Goal: Use online tool/utility: Use online tool/utility

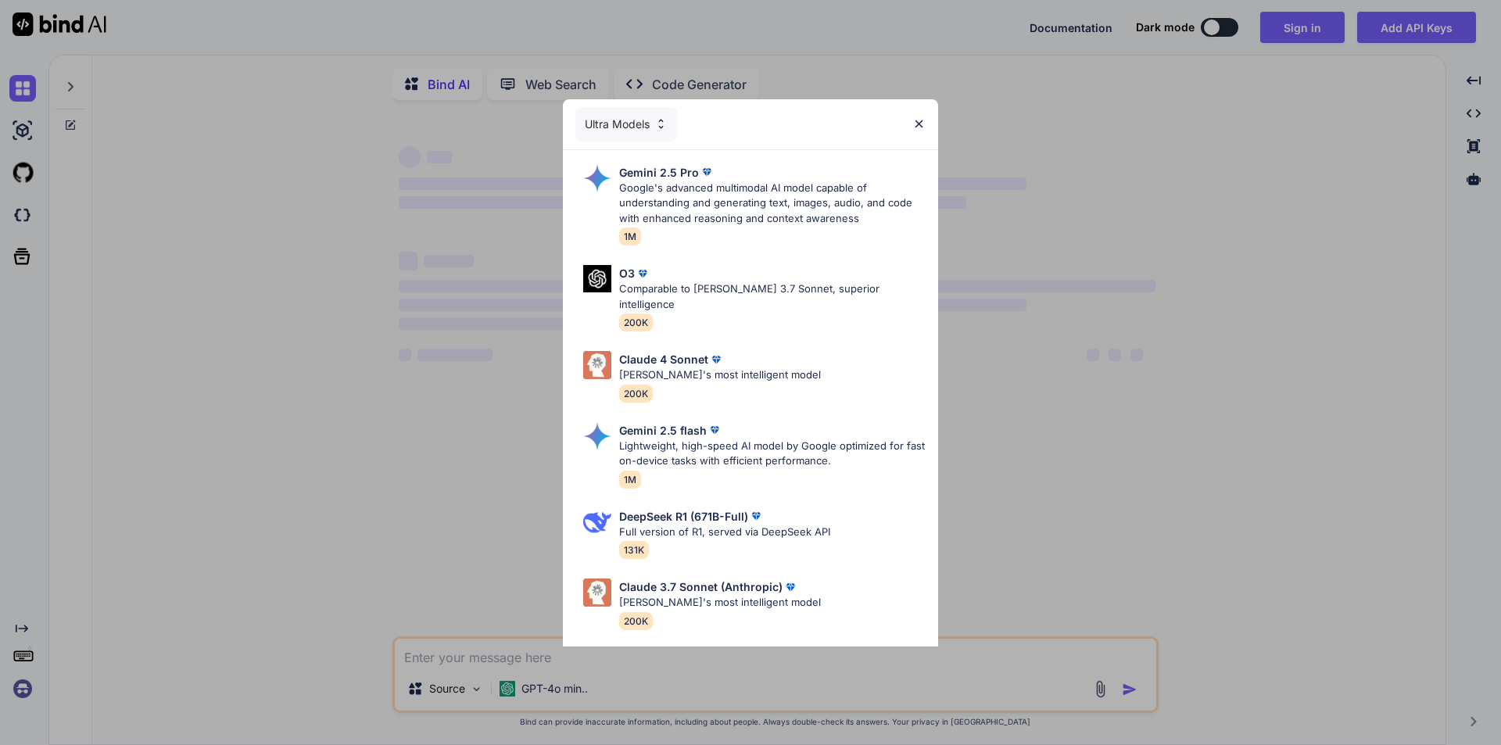
type textarea "x"
click at [924, 121] on img at bounding box center [919, 123] width 13 height 13
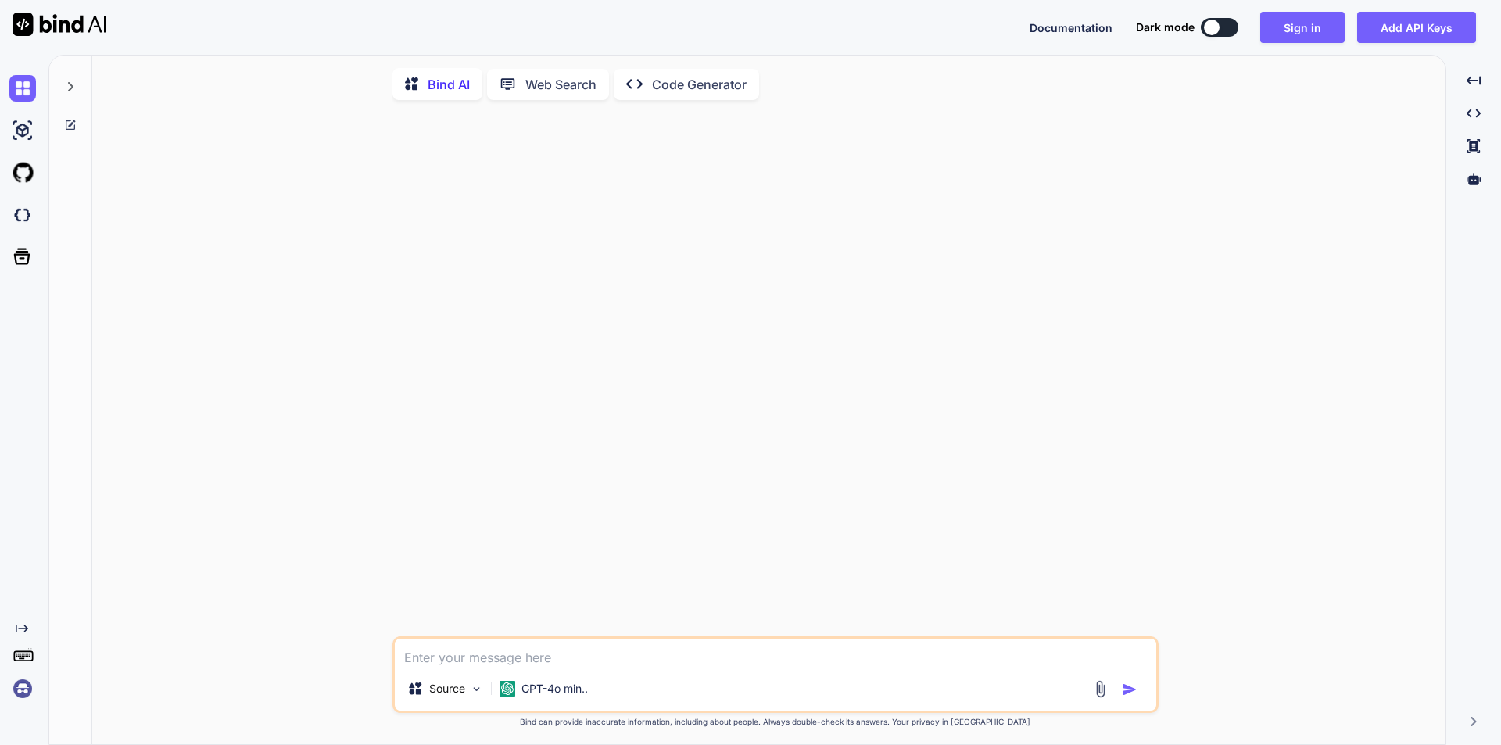
click at [1100, 689] on img at bounding box center [1101, 689] width 18 height 18
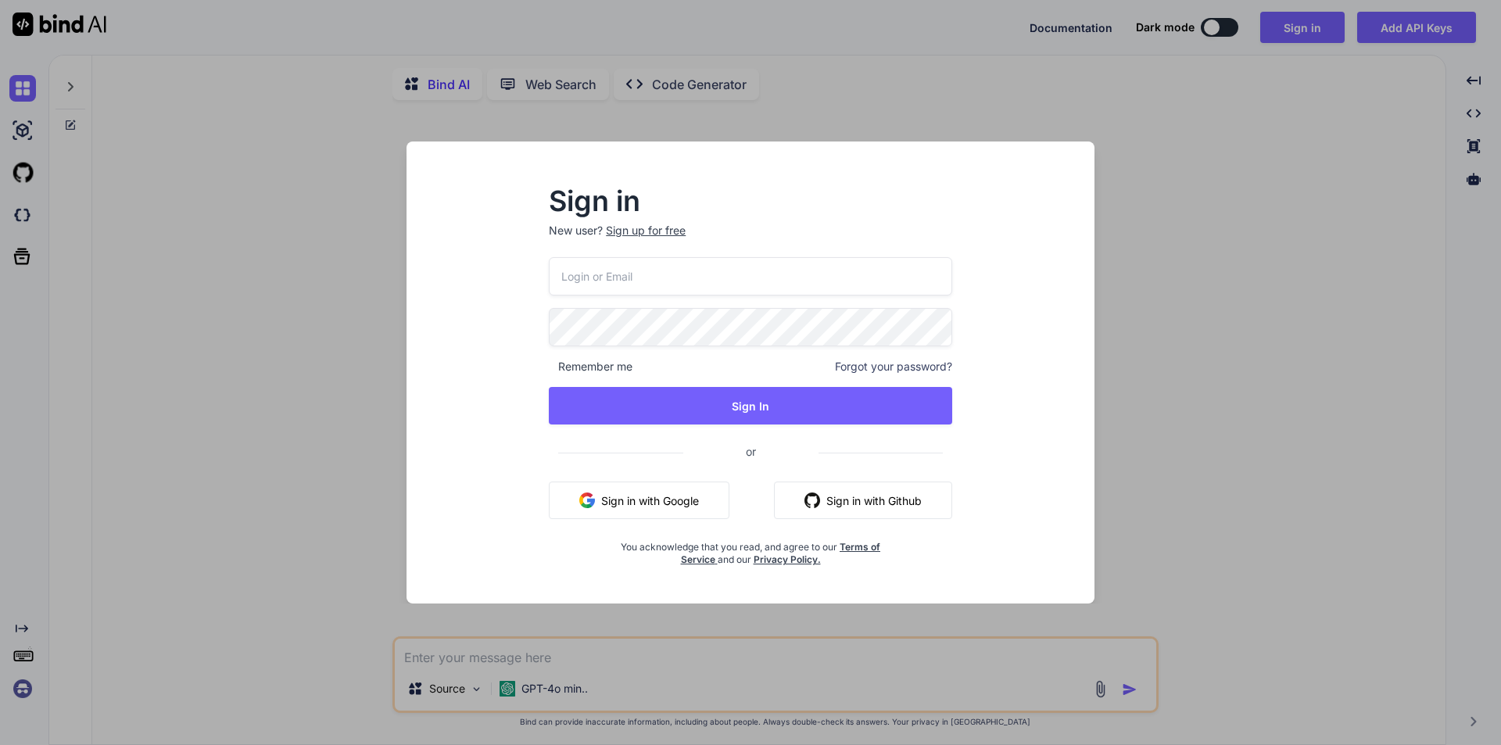
click at [672, 279] on input "email" at bounding box center [750, 276] width 403 height 38
type input "ggharib1971@gmail.com"
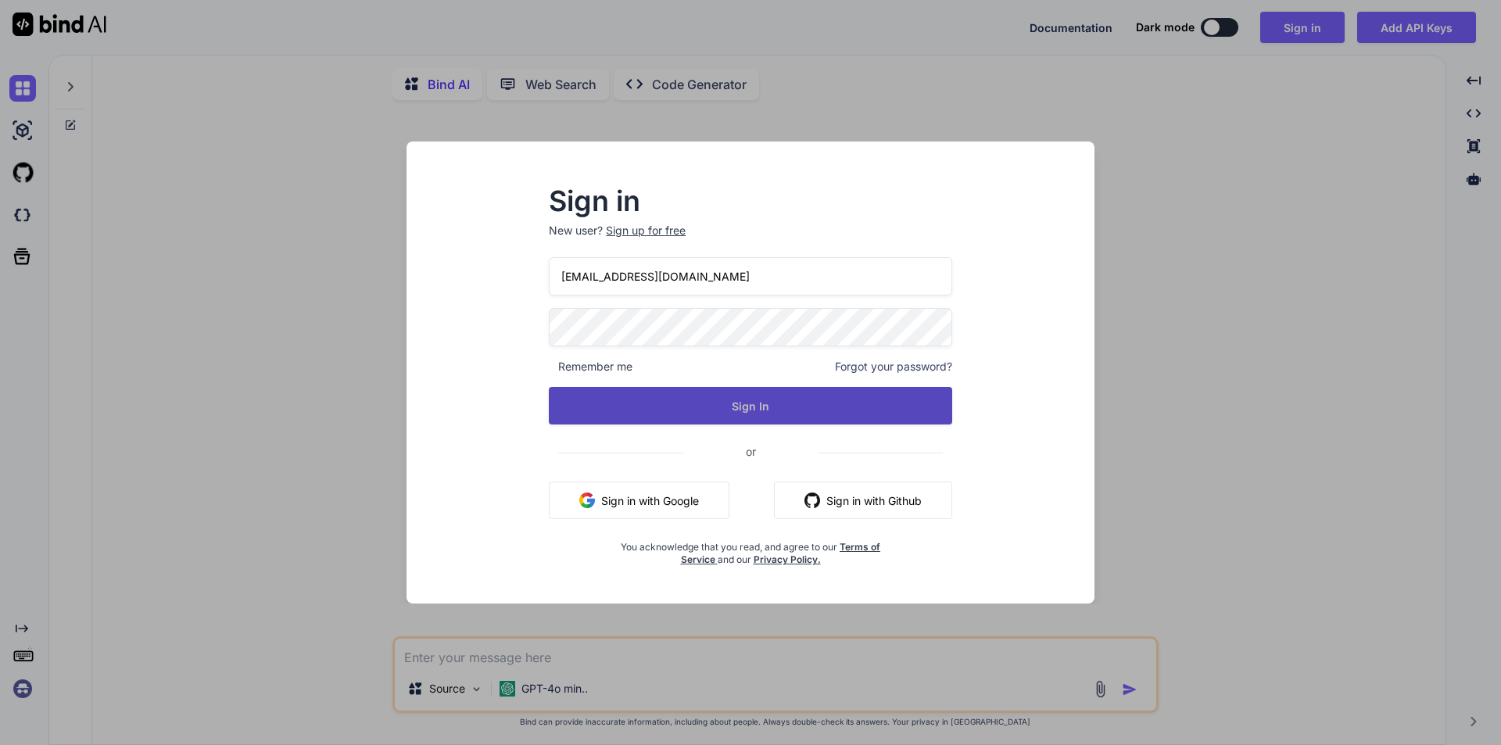
click at [776, 394] on button "Sign In" at bounding box center [750, 406] width 403 height 38
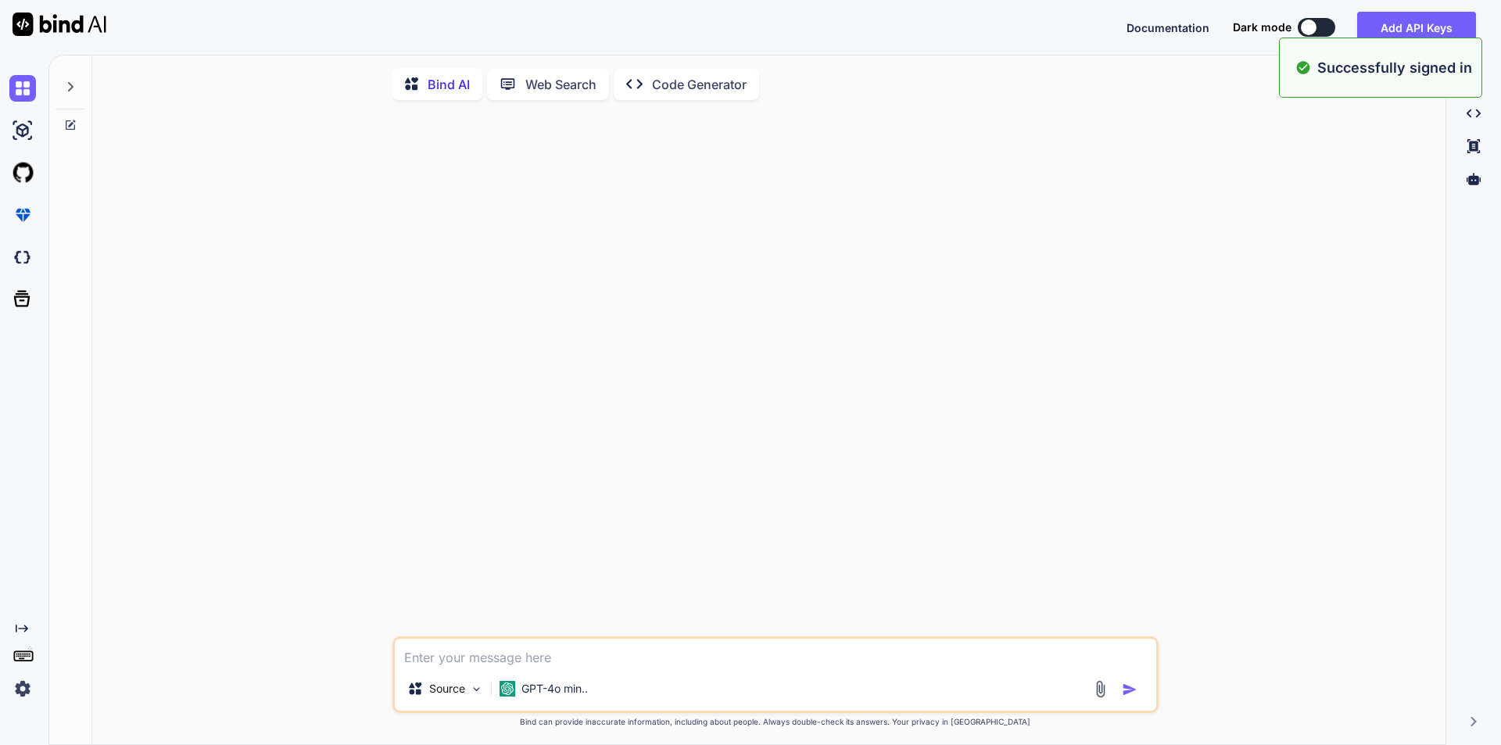
type textarea "x"
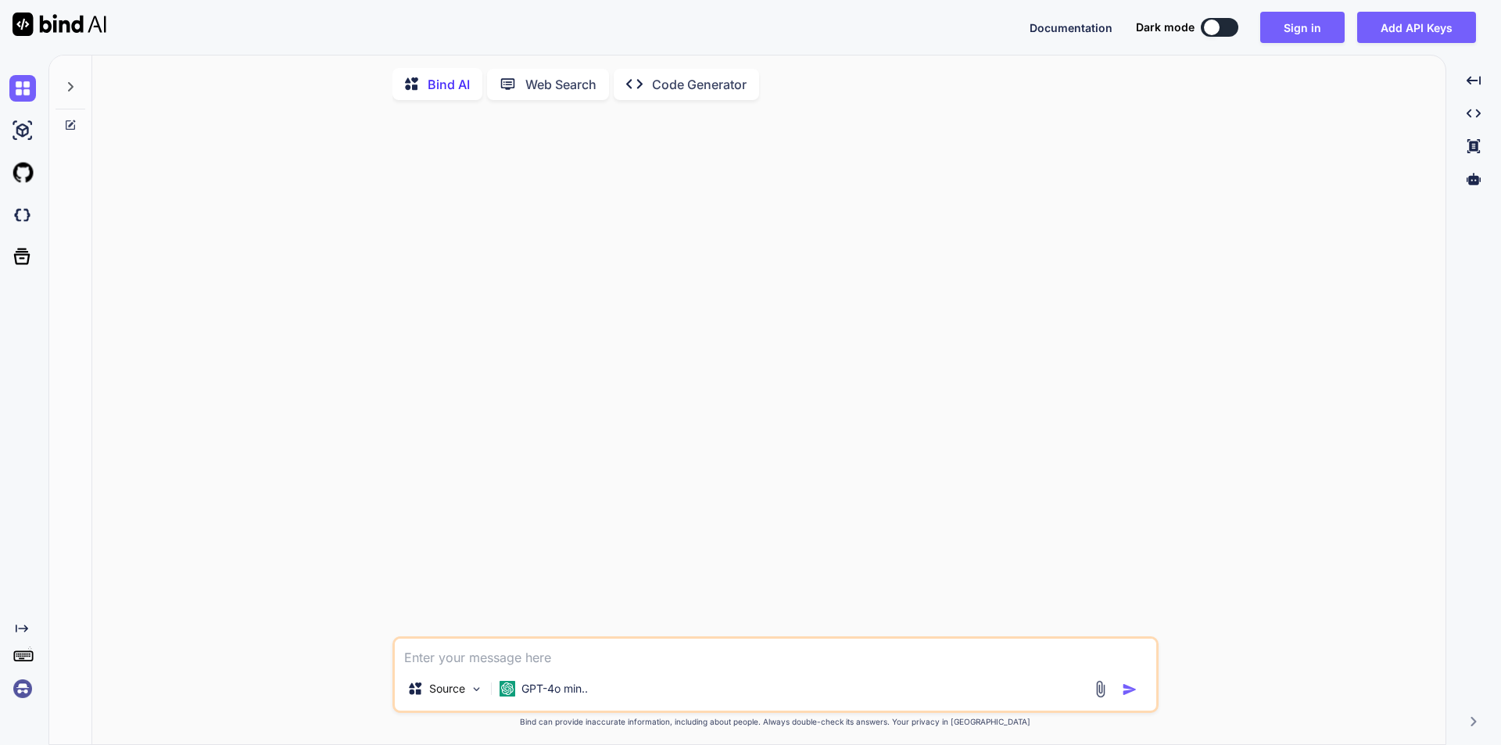
click at [1097, 690] on img at bounding box center [1101, 689] width 18 height 18
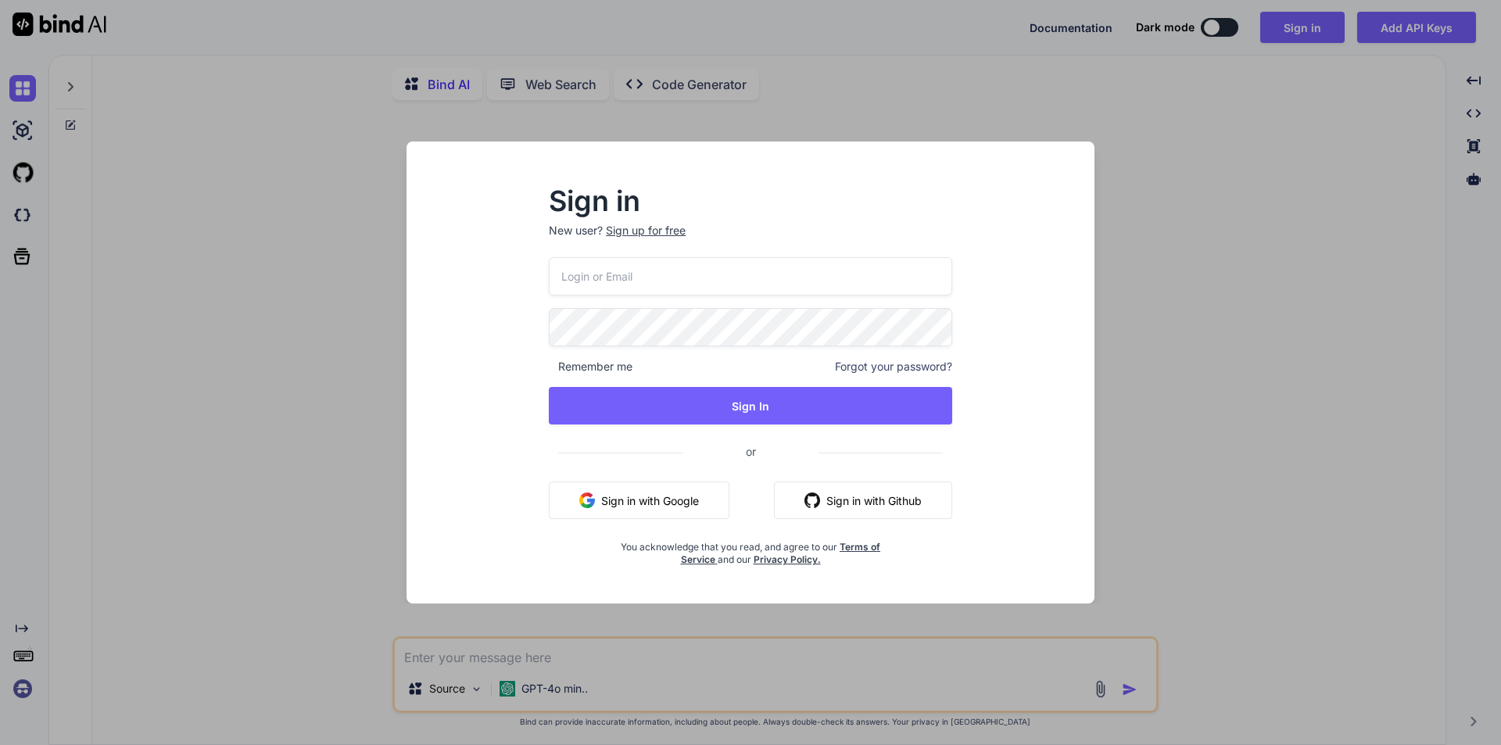
click at [596, 267] on input "email" at bounding box center [750, 276] width 403 height 38
type input "ggharib1971@gmail.com"
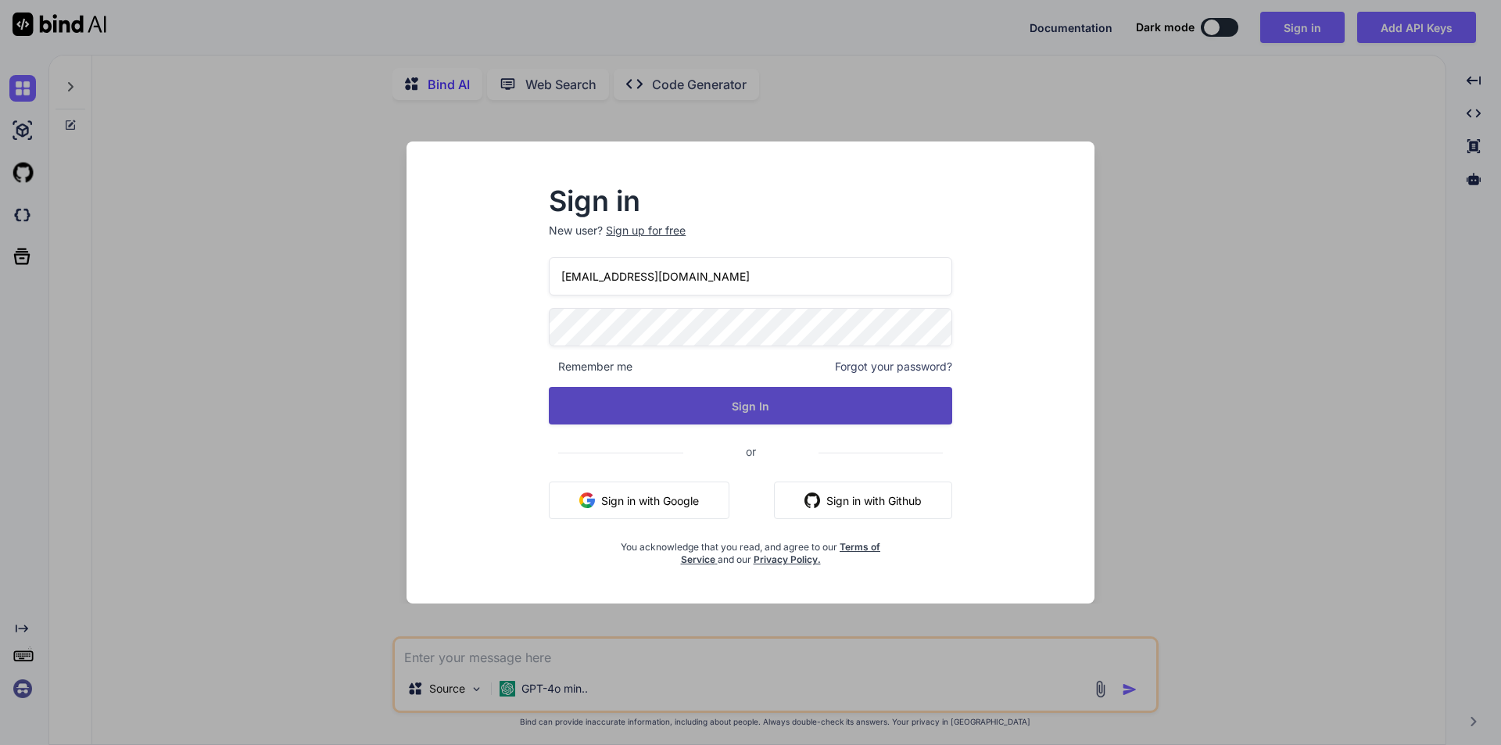
click at [745, 408] on button "Sign In" at bounding box center [750, 406] width 403 height 38
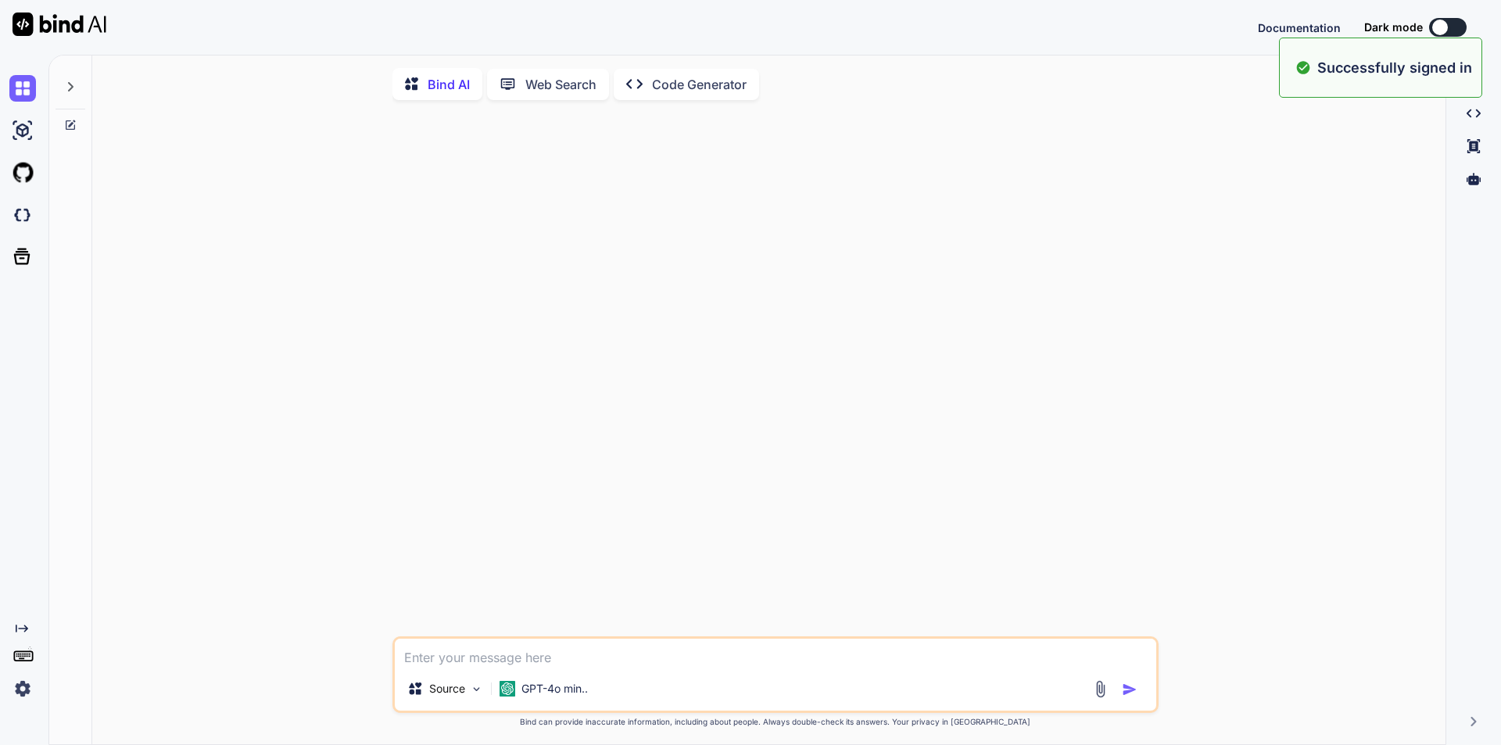
type textarea "x"
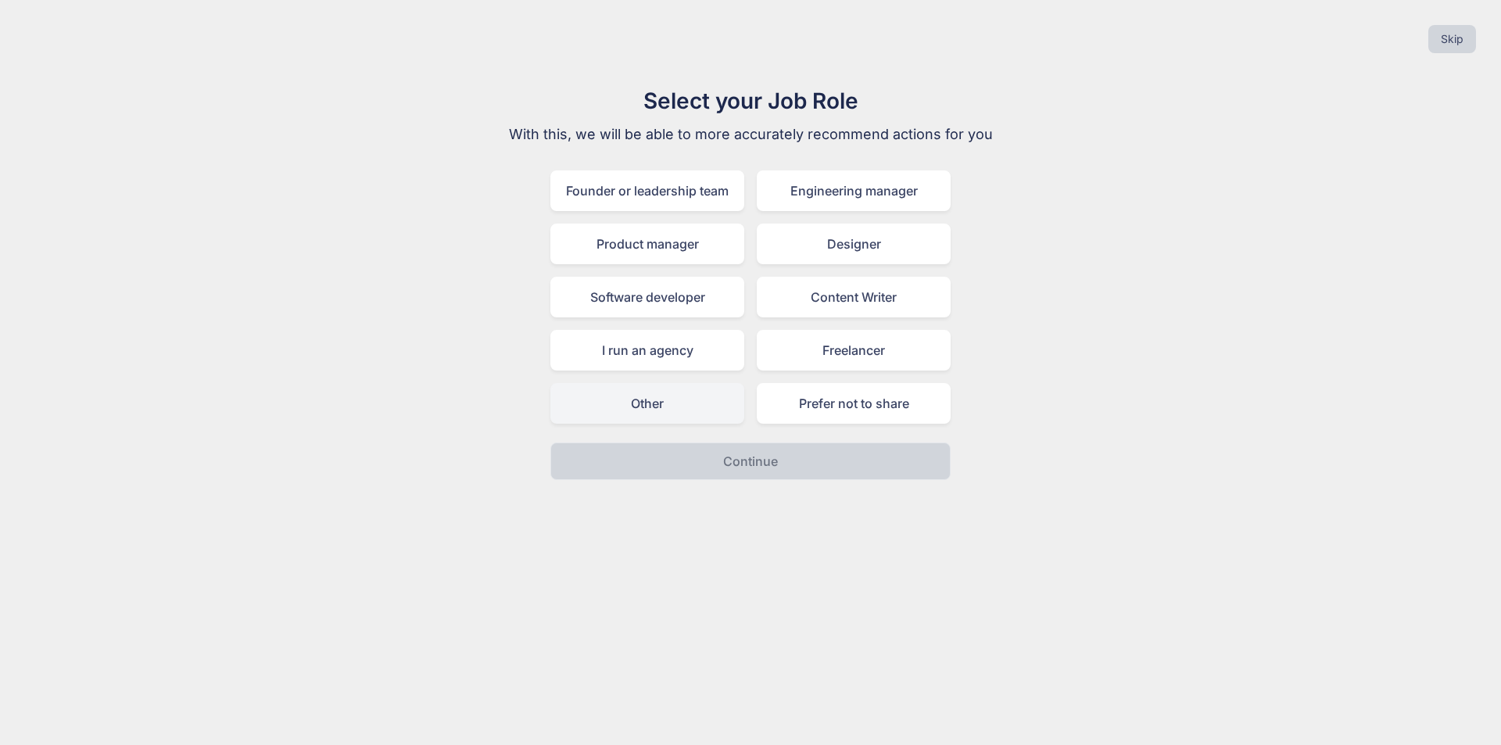
click at [651, 409] on div "Other" at bounding box center [647, 403] width 194 height 41
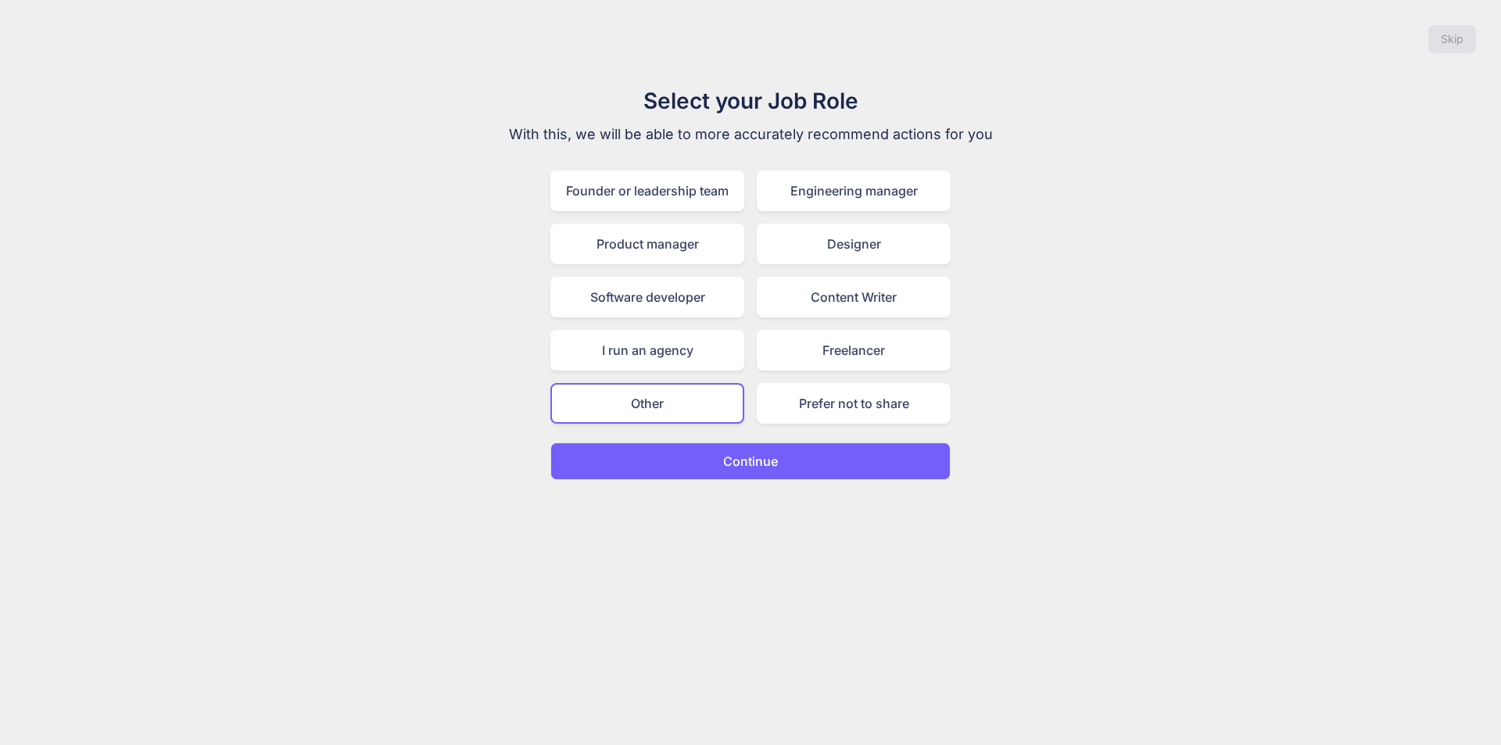
click at [743, 466] on p "Continue" at bounding box center [750, 461] width 55 height 19
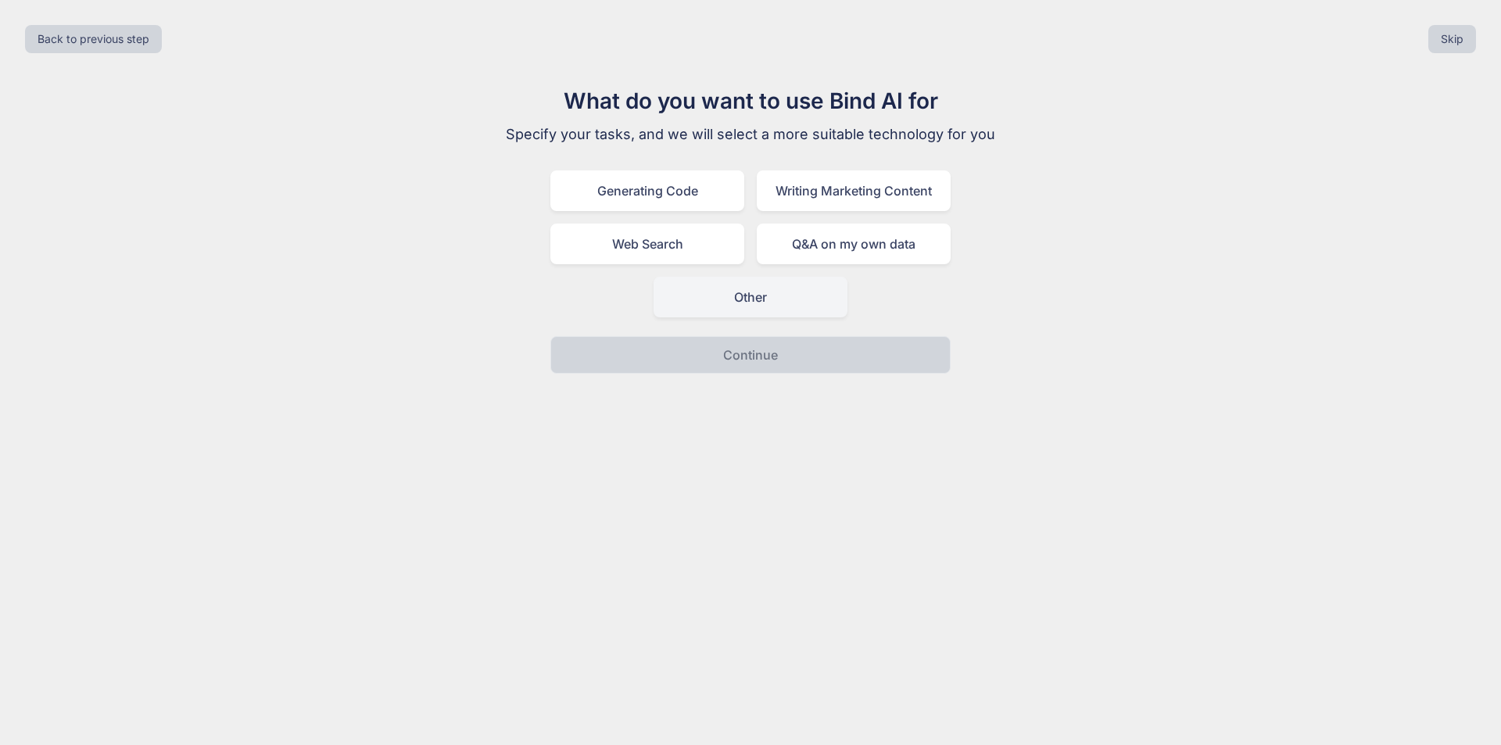
click at [751, 299] on div "Other" at bounding box center [751, 297] width 194 height 41
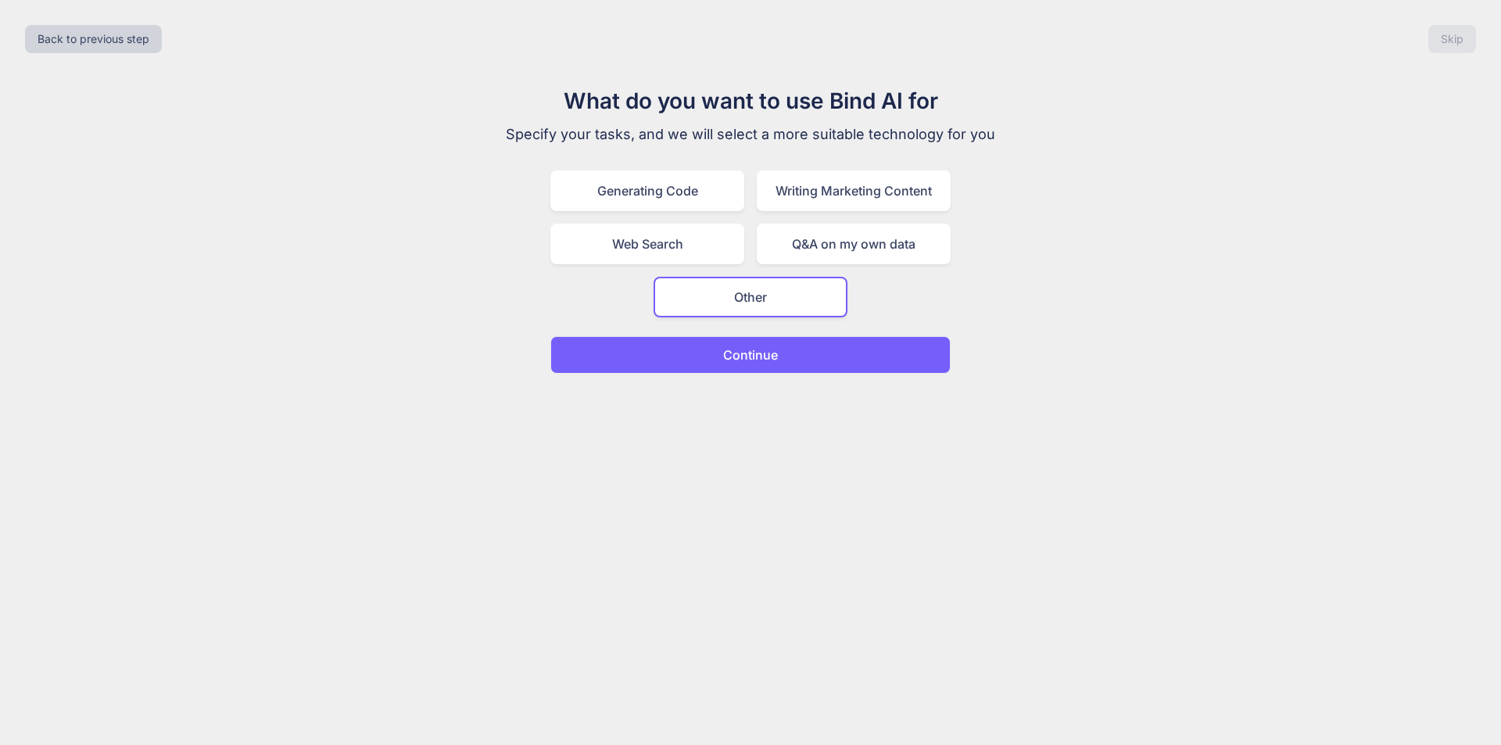
click at [751, 356] on p "Continue" at bounding box center [750, 355] width 55 height 19
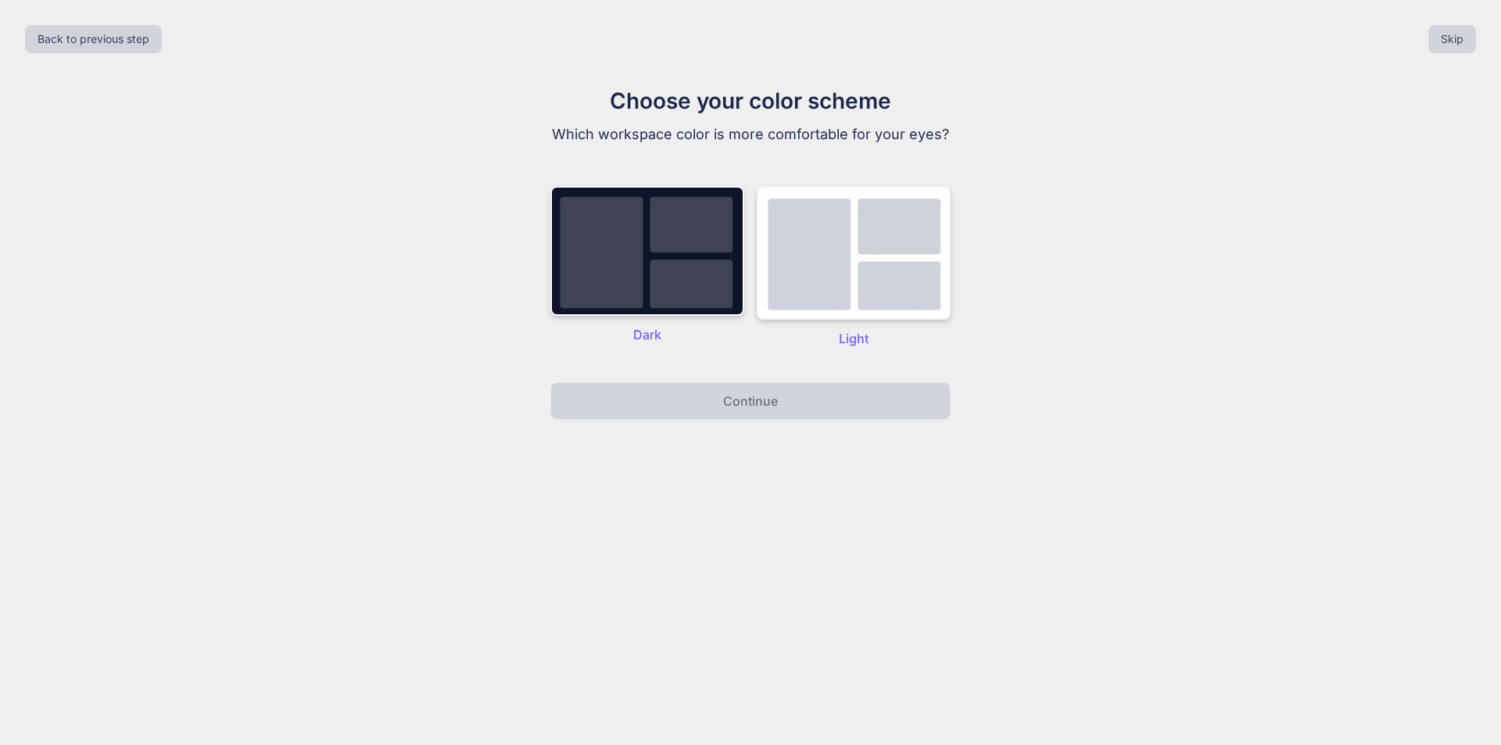
click at [847, 260] on img at bounding box center [854, 253] width 194 height 134
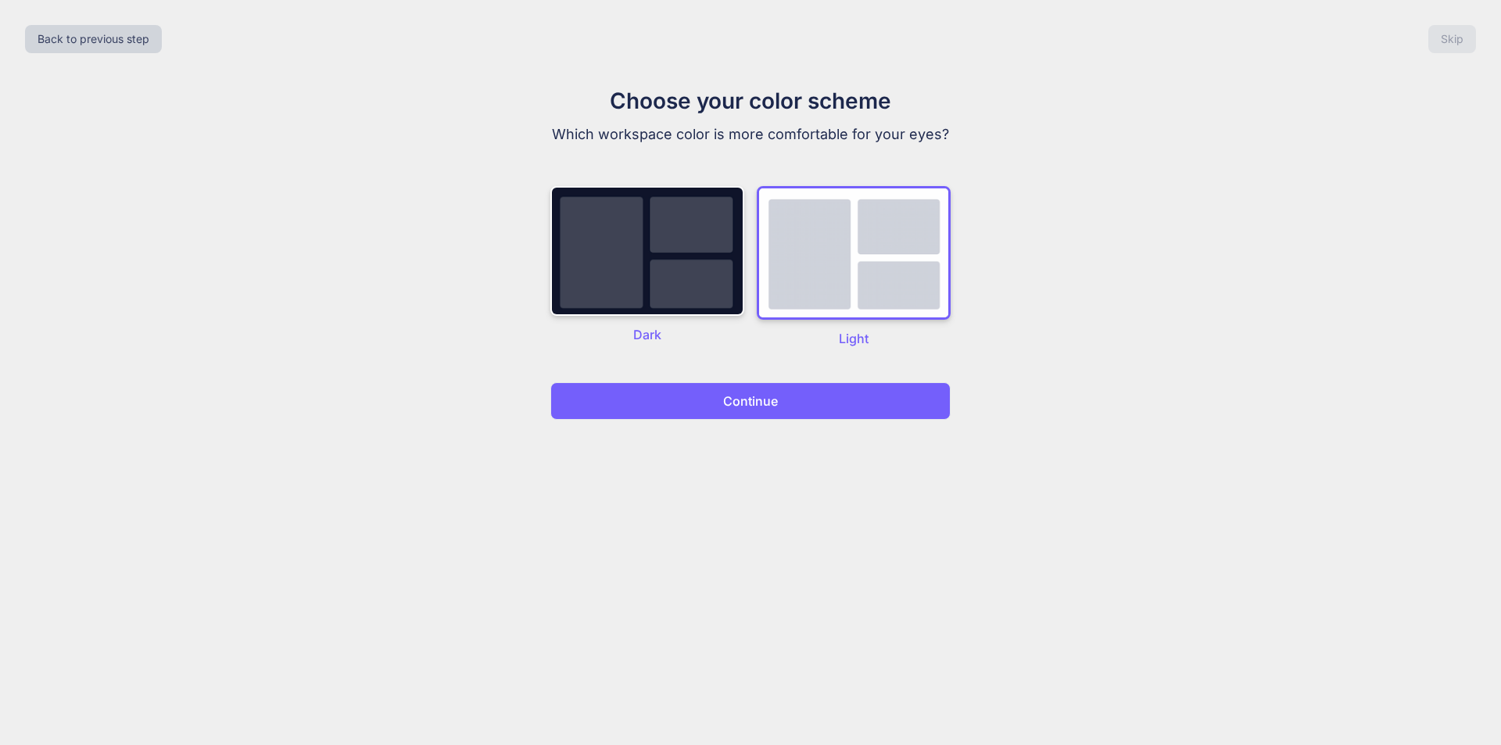
click at [758, 405] on p "Continue" at bounding box center [750, 401] width 55 height 19
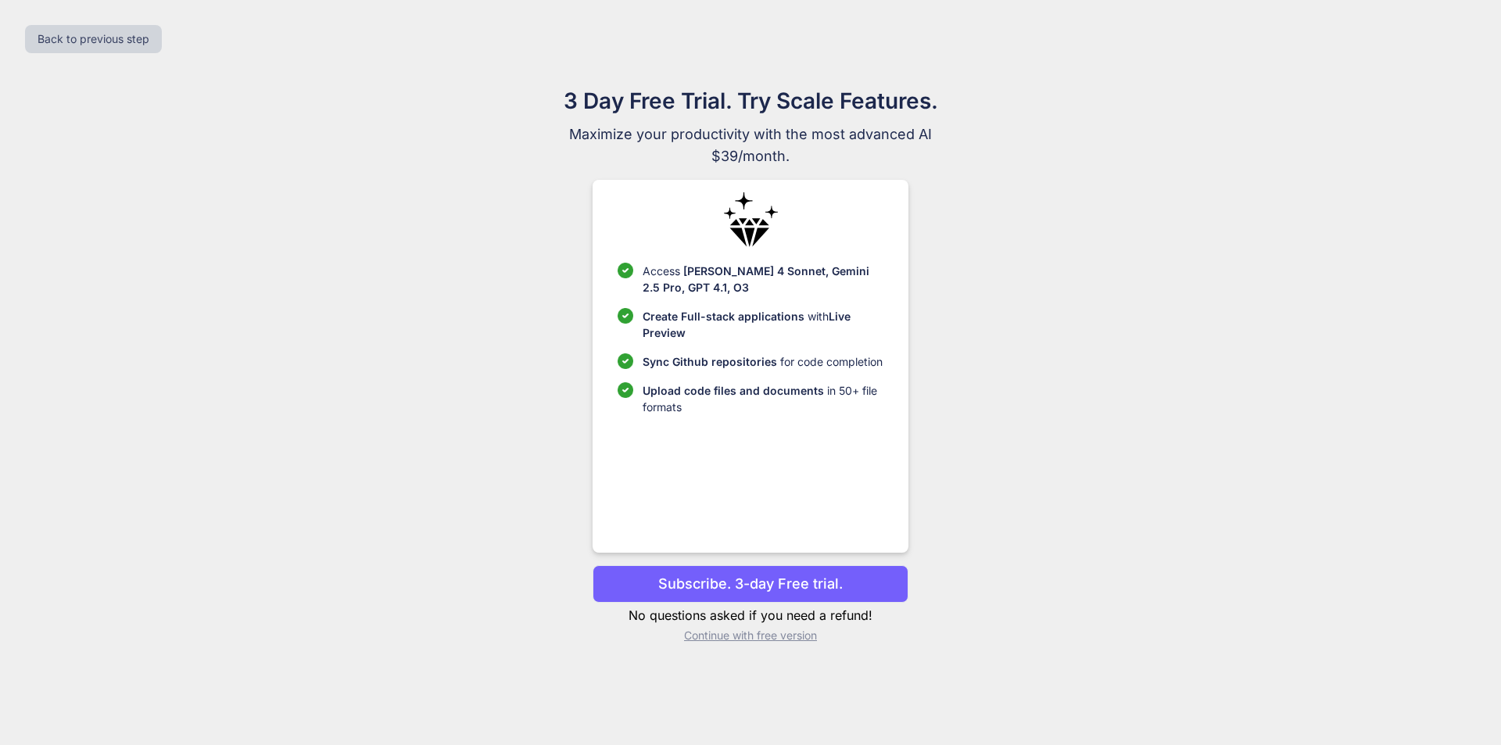
click at [829, 583] on p "Subscribe. 3-day Free trial." at bounding box center [750, 583] width 185 height 21
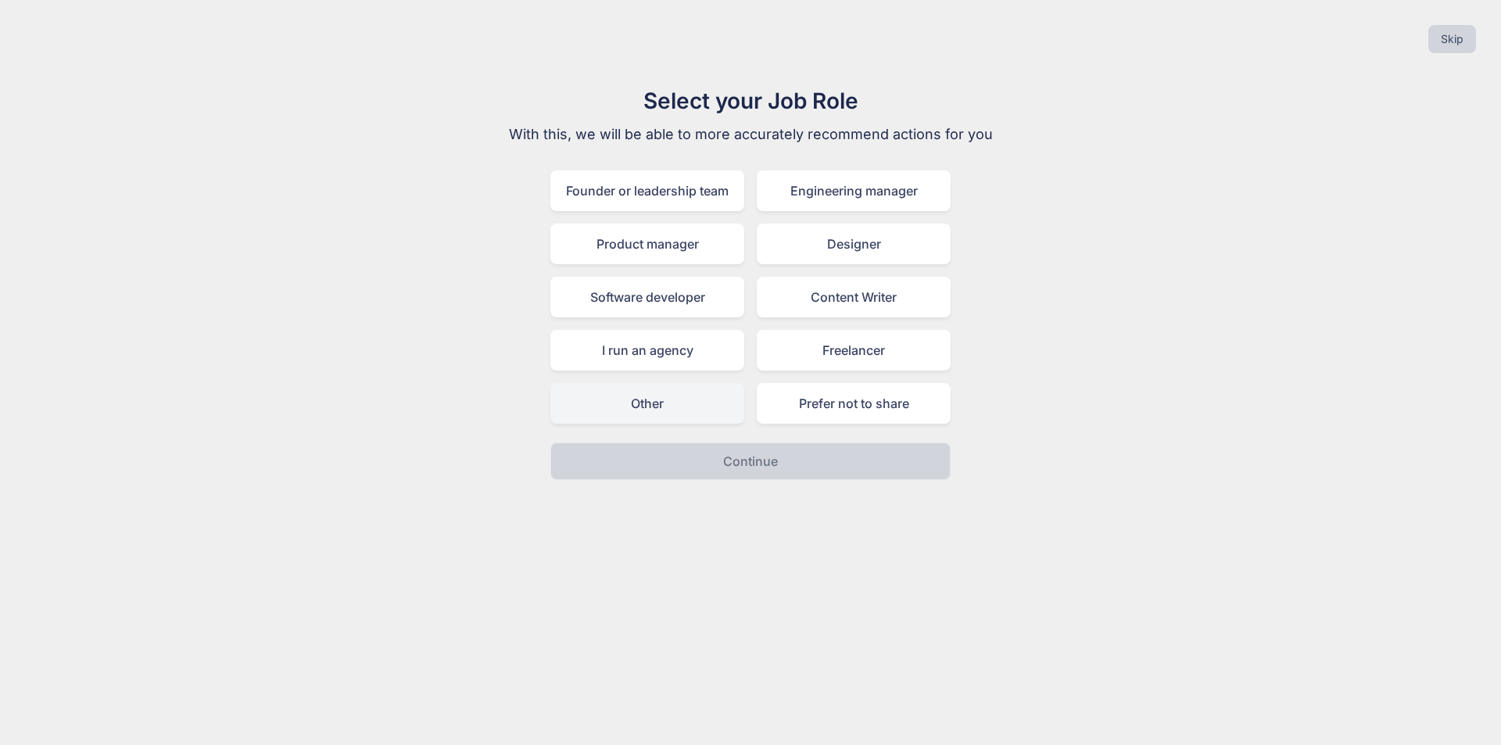
click at [732, 394] on div "Other" at bounding box center [647, 403] width 194 height 41
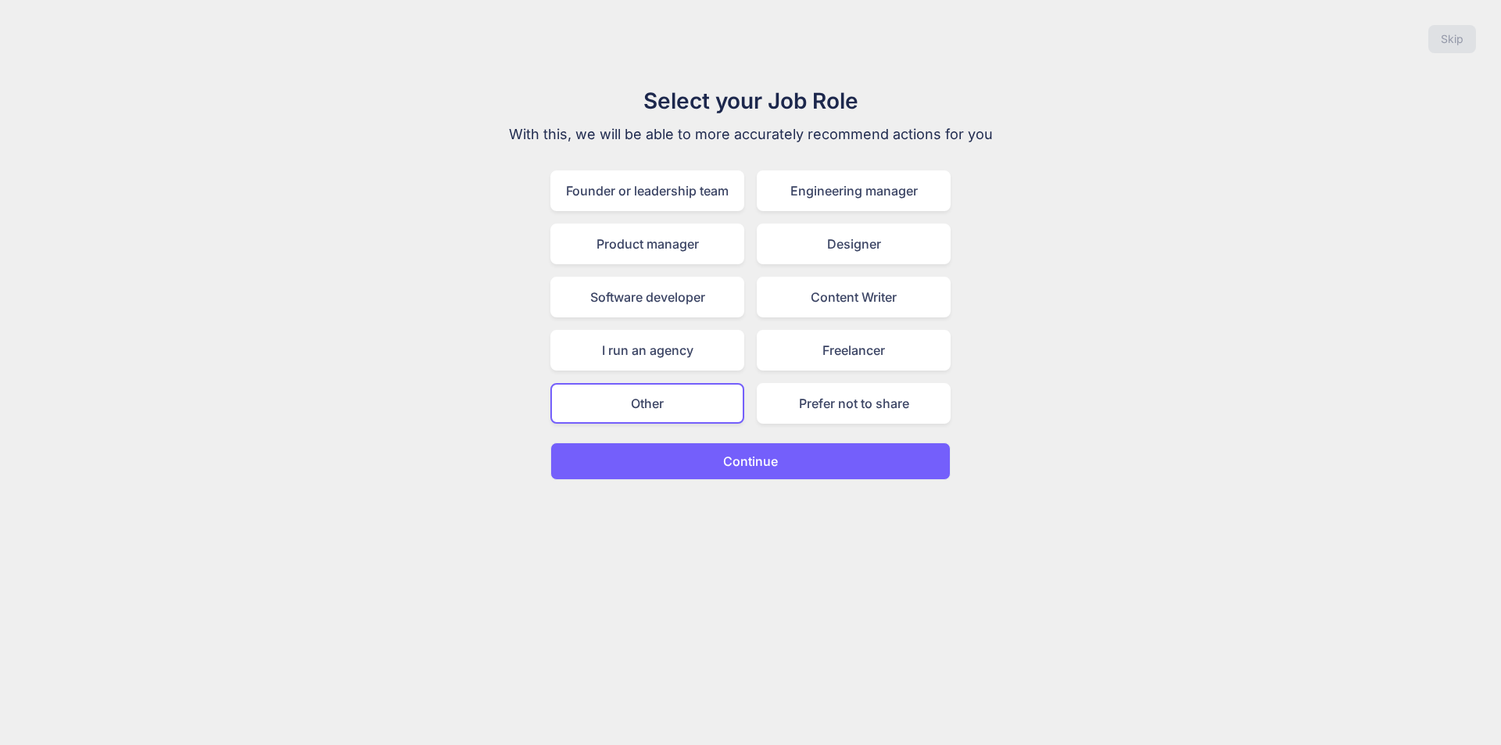
click at [798, 470] on button "Continue" at bounding box center [750, 462] width 400 height 38
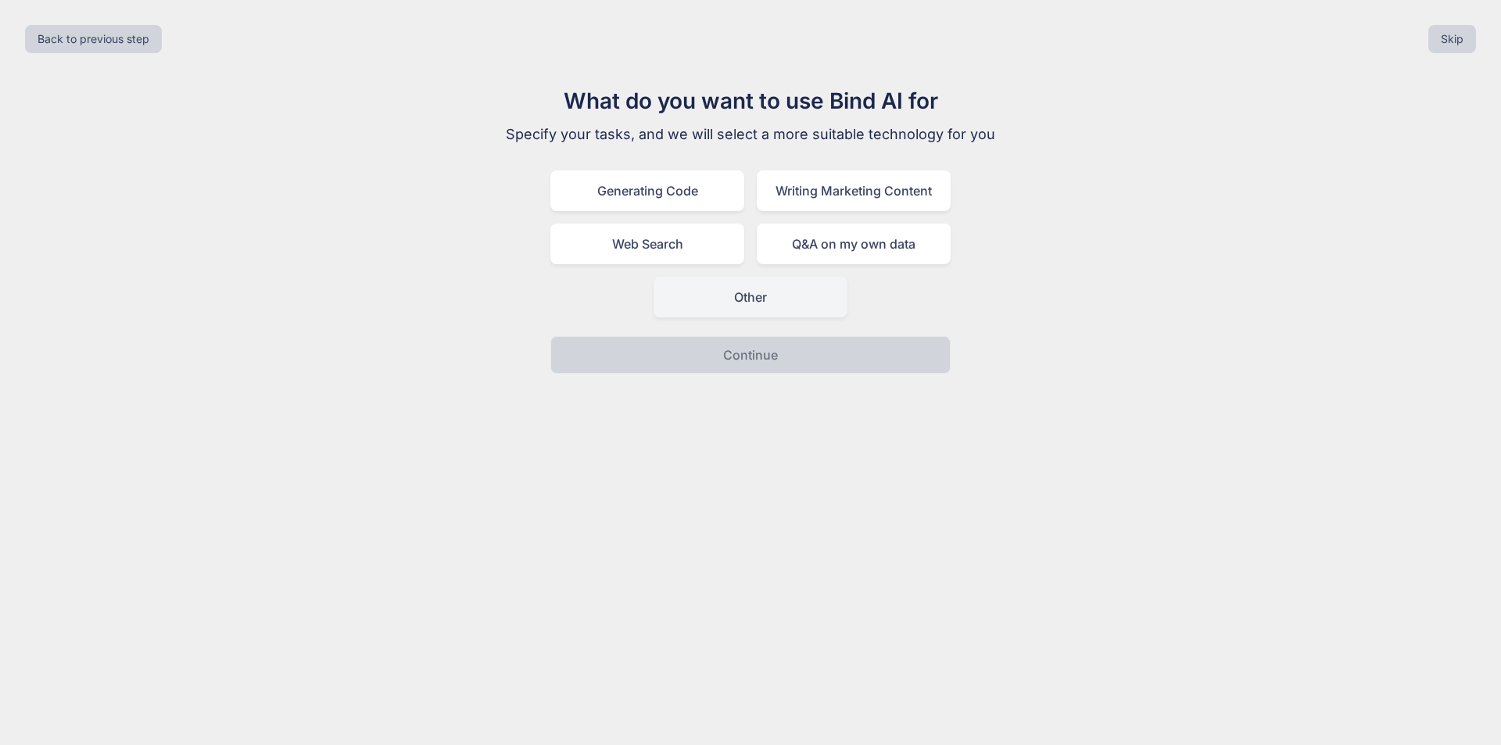
click at [755, 299] on div "Other" at bounding box center [751, 297] width 194 height 41
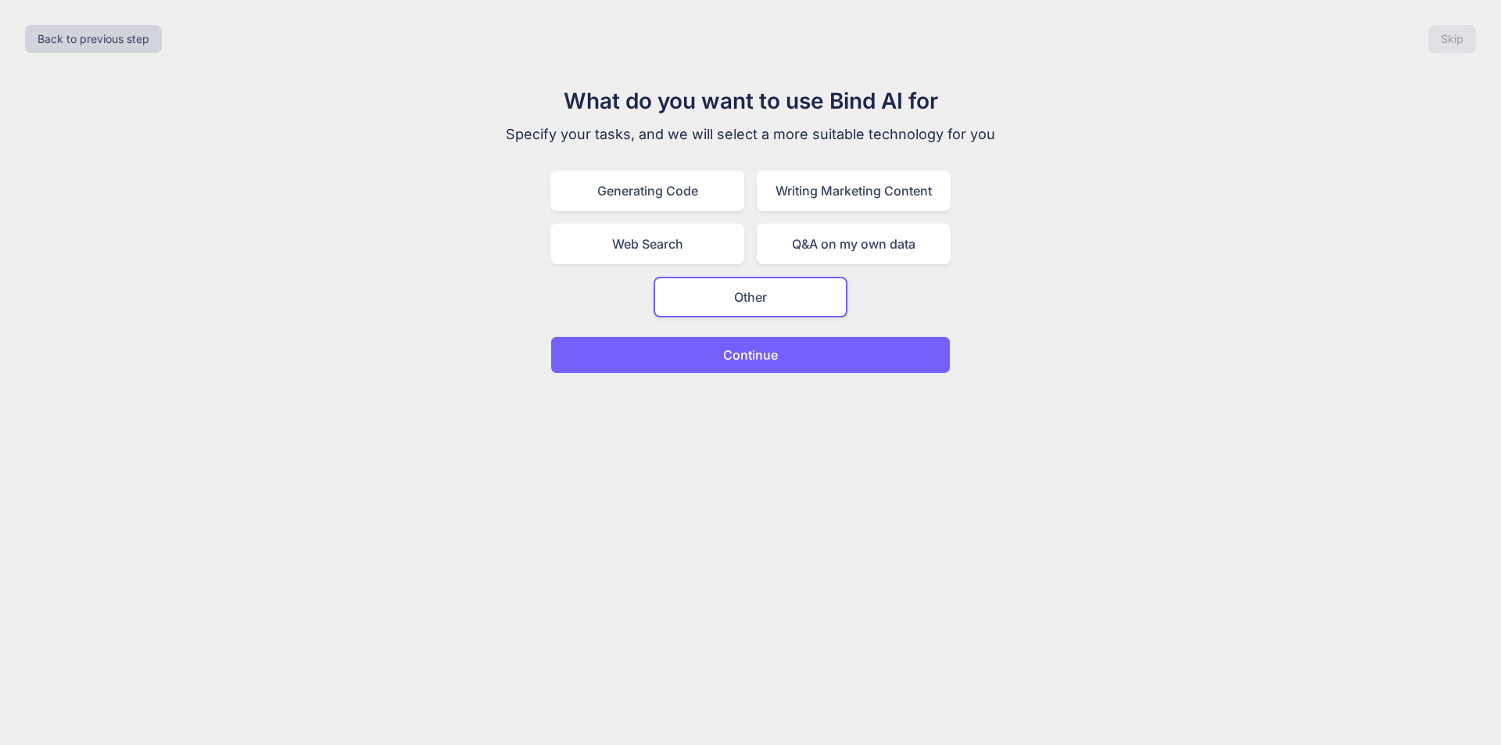
click at [756, 360] on p "Continue" at bounding box center [750, 355] width 55 height 19
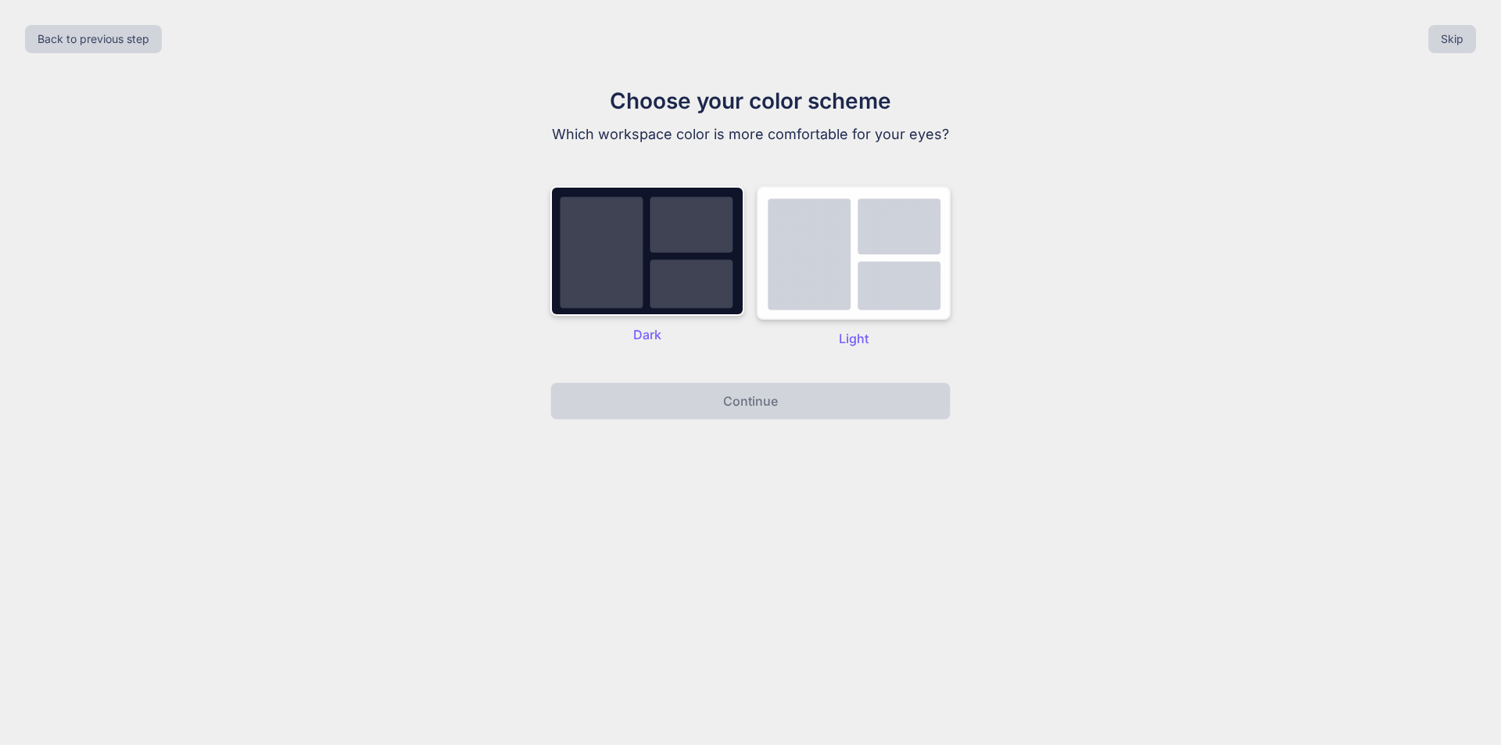
click at [870, 289] on img at bounding box center [854, 253] width 194 height 134
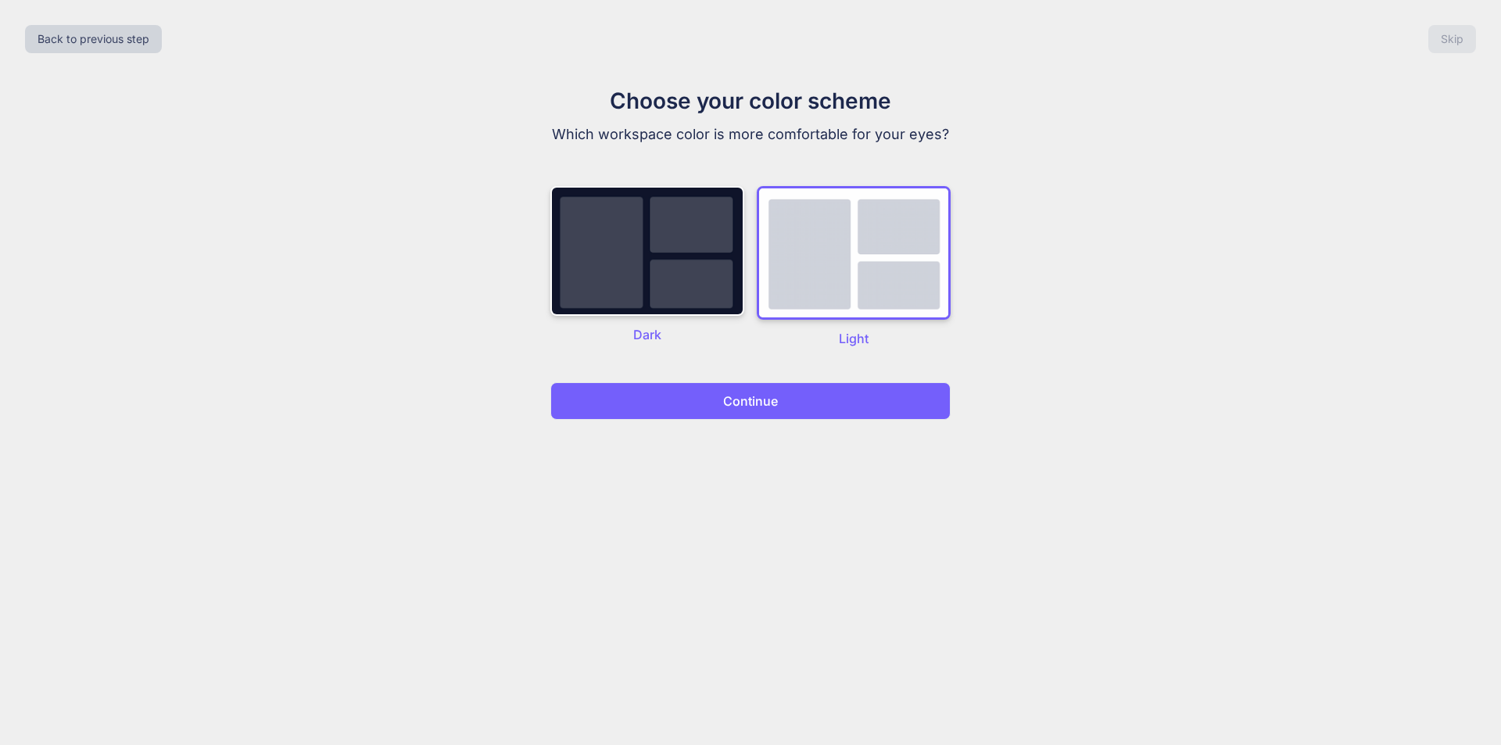
click at [769, 401] on p "Continue" at bounding box center [750, 401] width 55 height 19
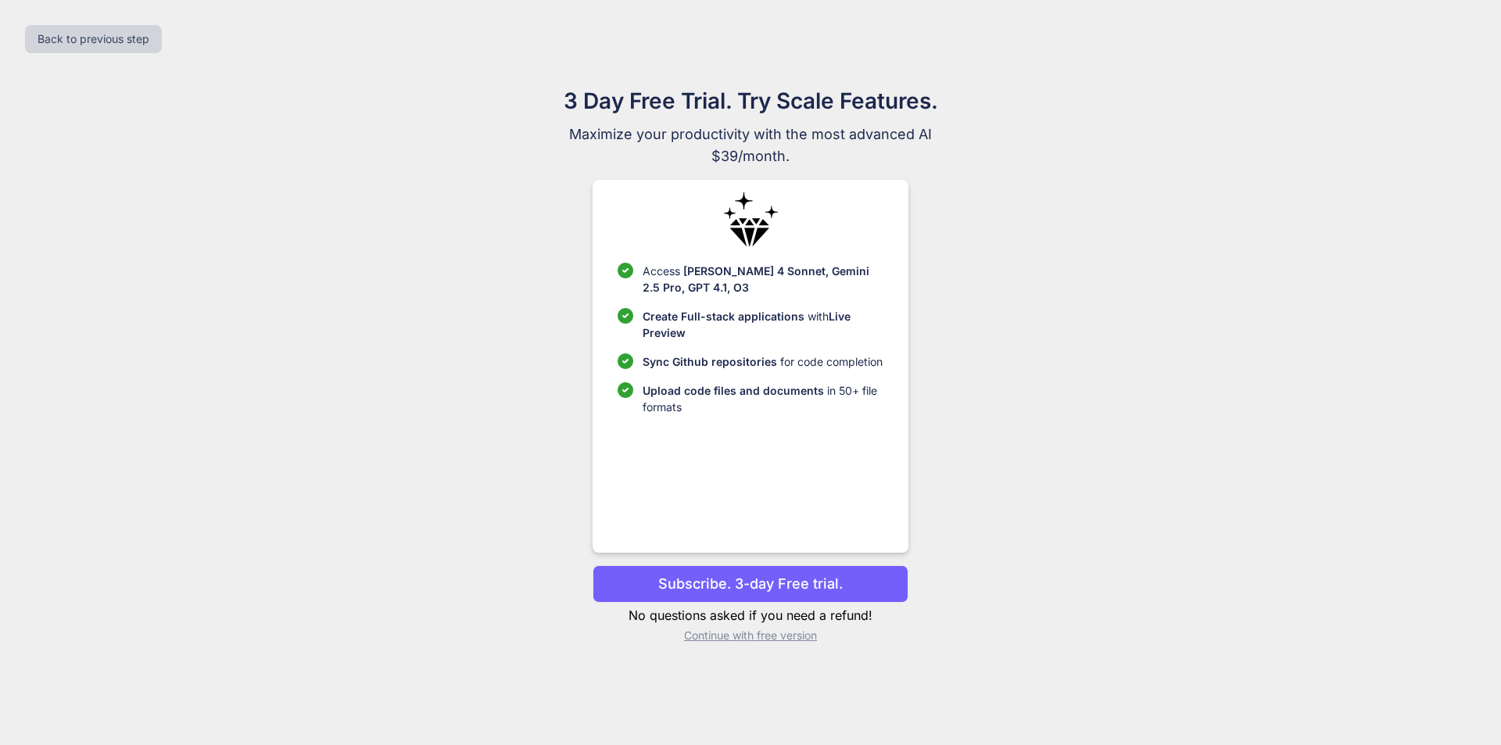
click at [744, 633] on p "Continue with free version" at bounding box center [750, 636] width 315 height 16
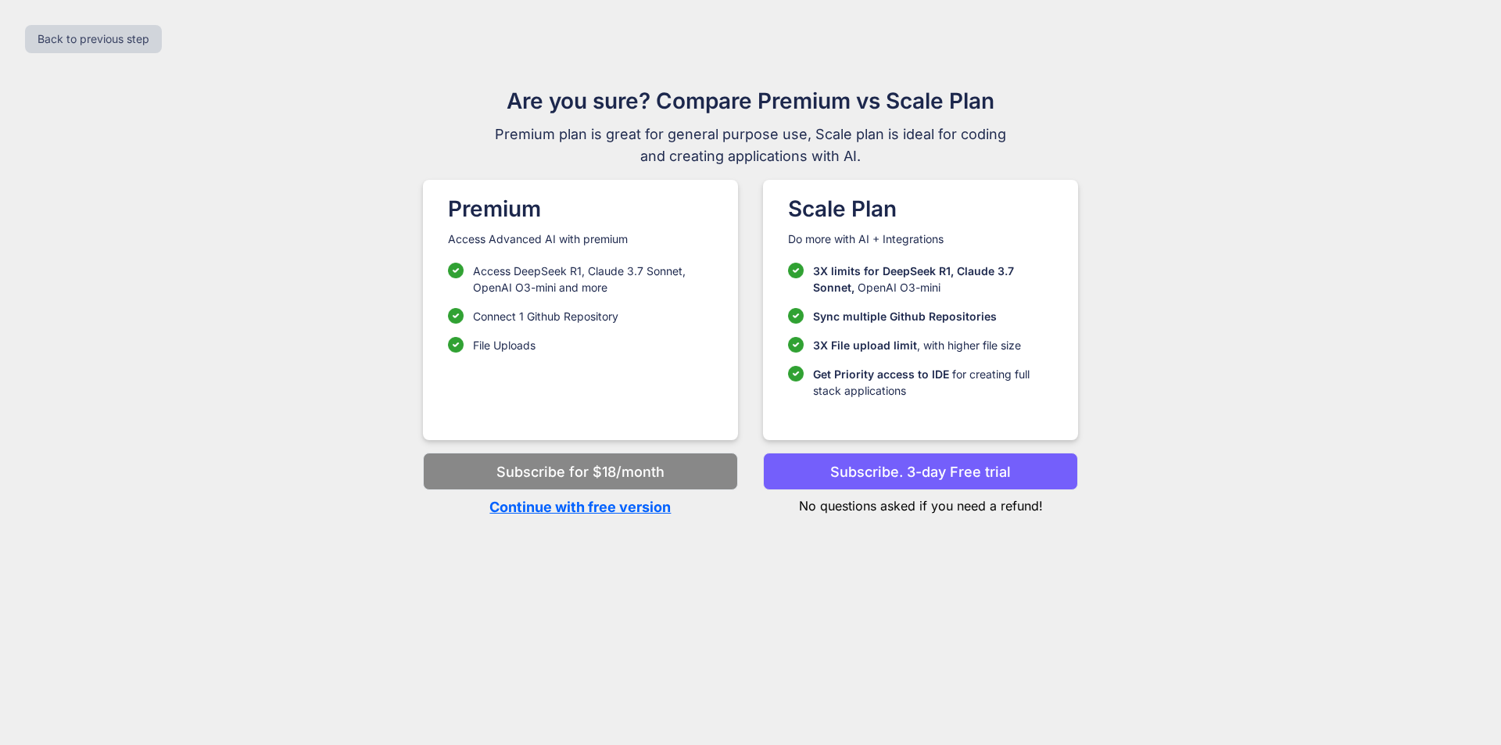
click at [617, 507] on p "Continue with free version" at bounding box center [580, 507] width 315 height 21
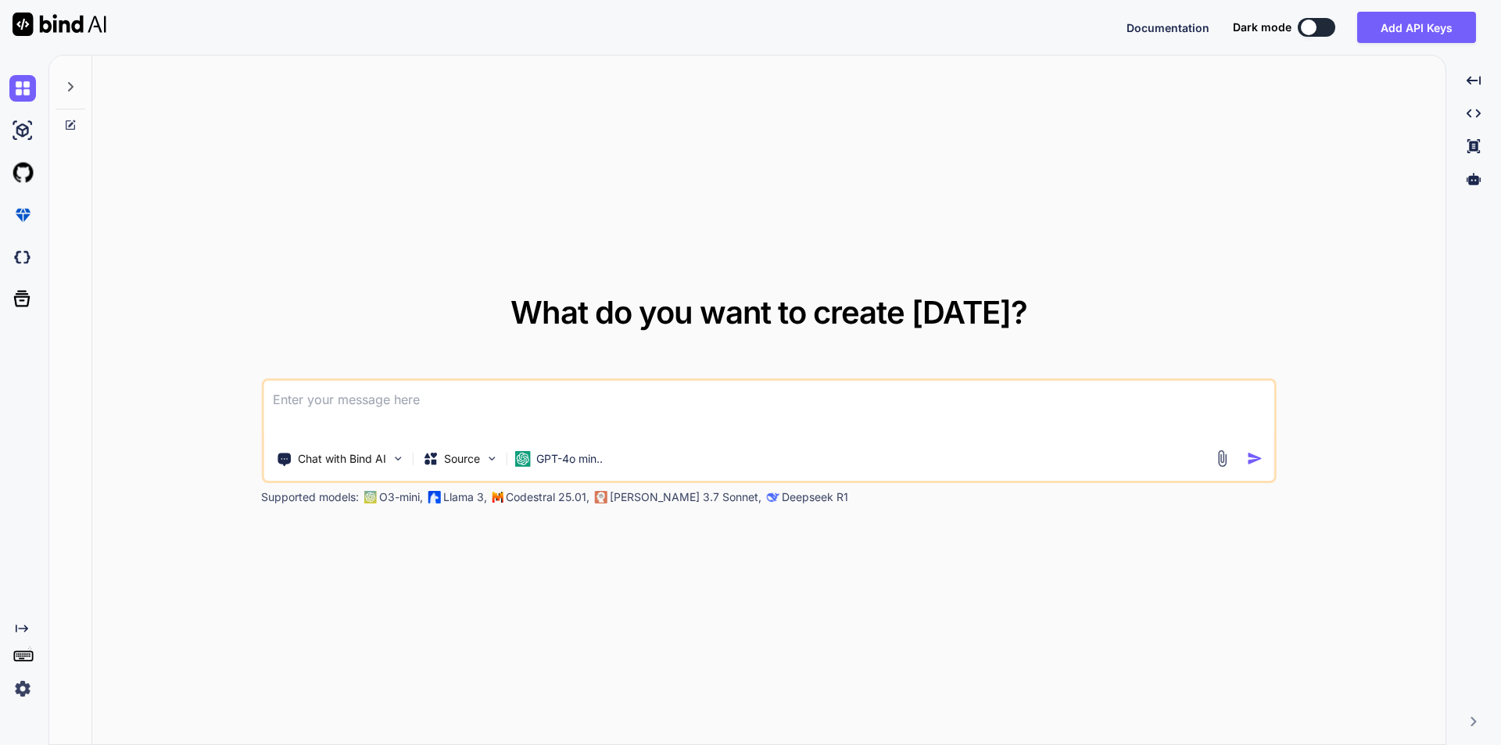
click at [1223, 457] on img at bounding box center [1223, 459] width 18 height 18
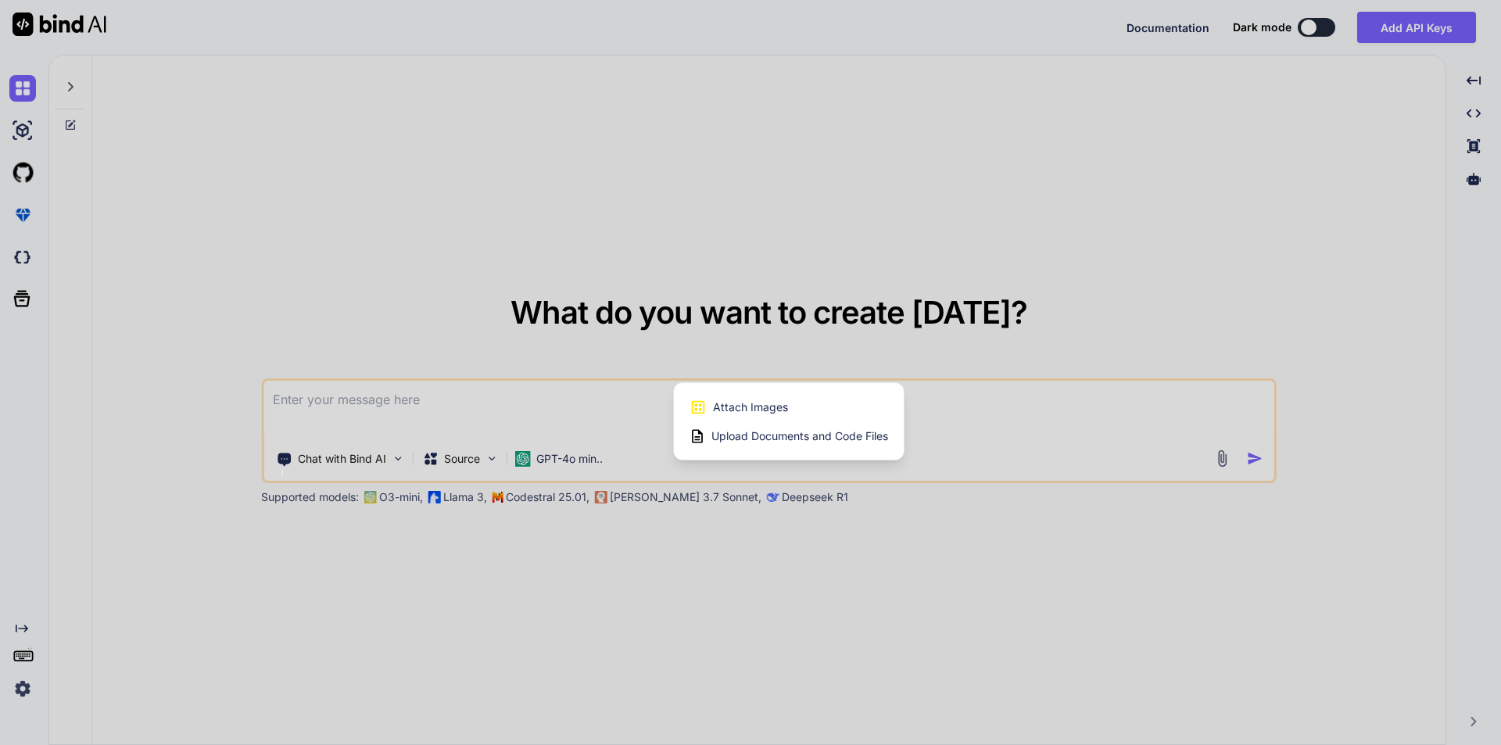
click at [788, 436] on span "Upload Documents and Code Files" at bounding box center [800, 437] width 177 height 16
type textarea "x"
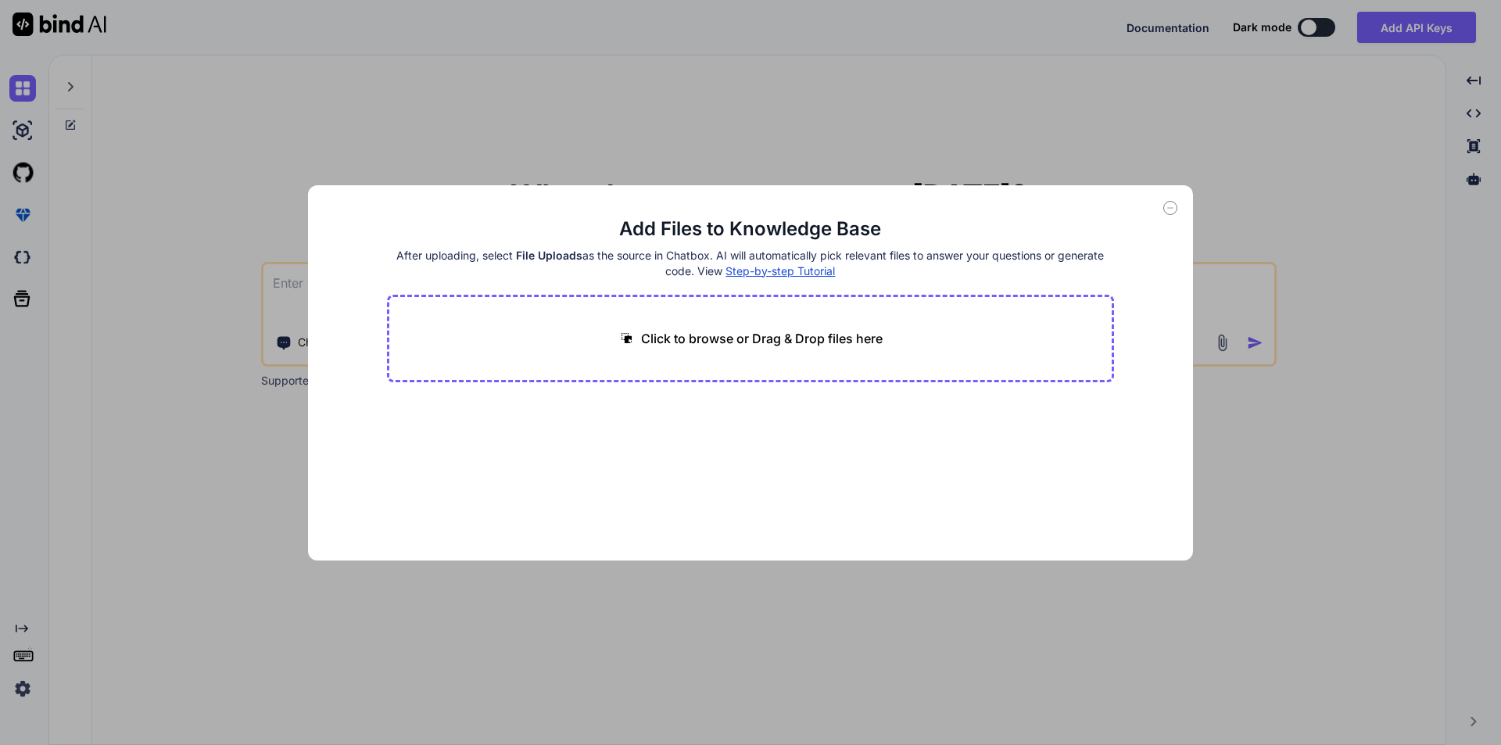
click at [703, 337] on p "Click to browse or Drag & Drop files here" at bounding box center [762, 338] width 242 height 19
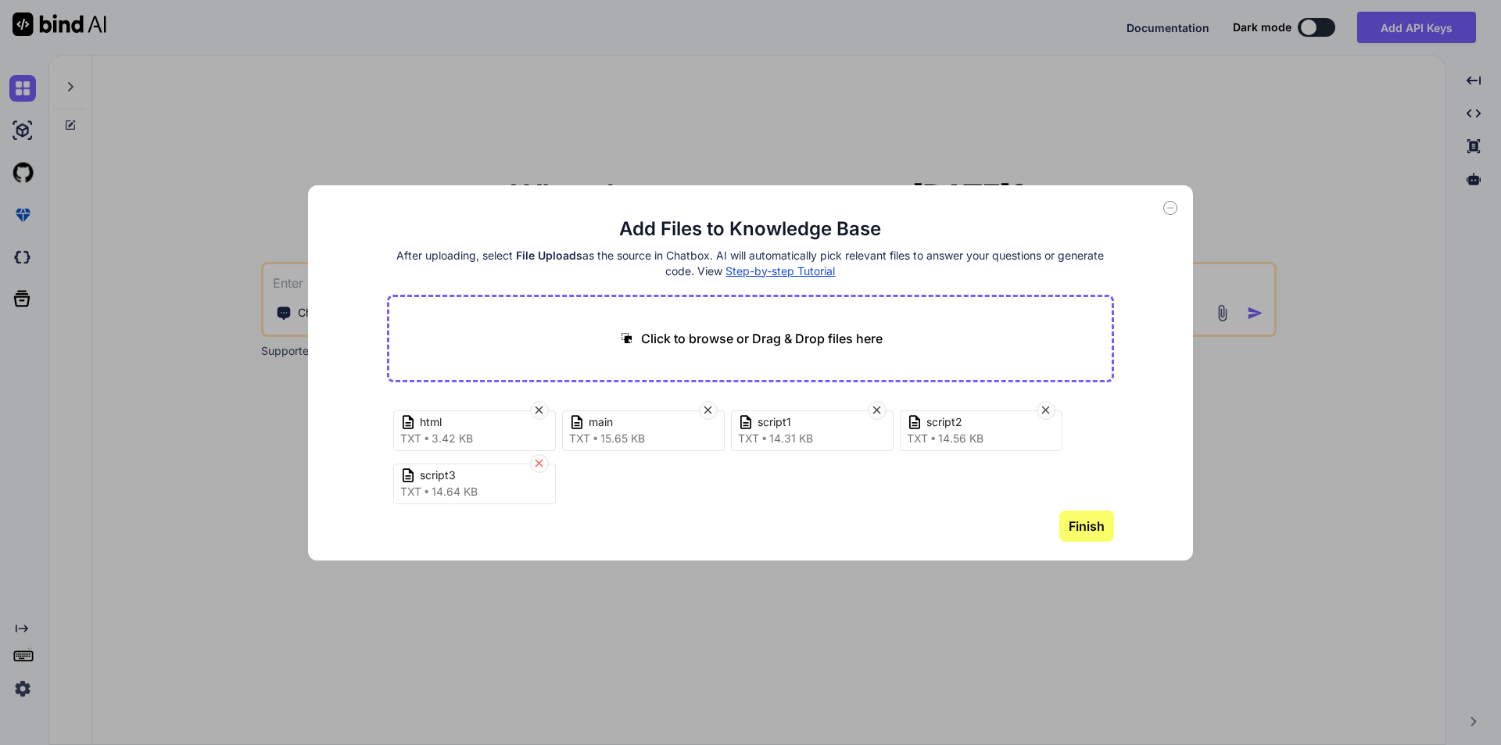
click at [539, 463] on icon at bounding box center [540, 464] width 8 height 8
click at [676, 339] on p "Click to browse or Drag & Drop files here" at bounding box center [762, 338] width 242 height 19
type input "C:\fakepath\styles.txt"
click at [758, 337] on p "Click to browse or Drag & Drop files here" at bounding box center [762, 338] width 242 height 19
click at [1170, 210] on icon at bounding box center [1171, 208] width 14 height 14
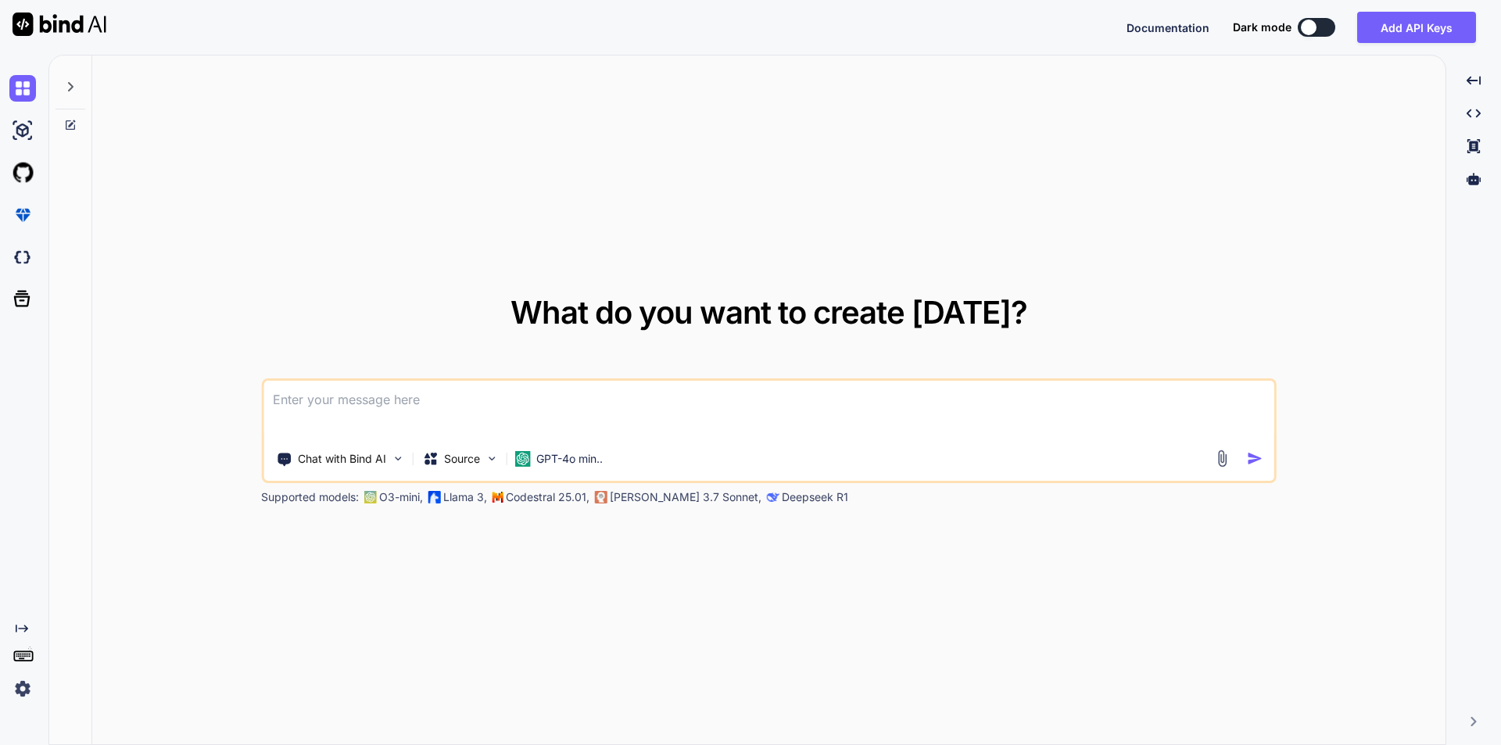
click at [1224, 456] on img at bounding box center [1223, 459] width 18 height 18
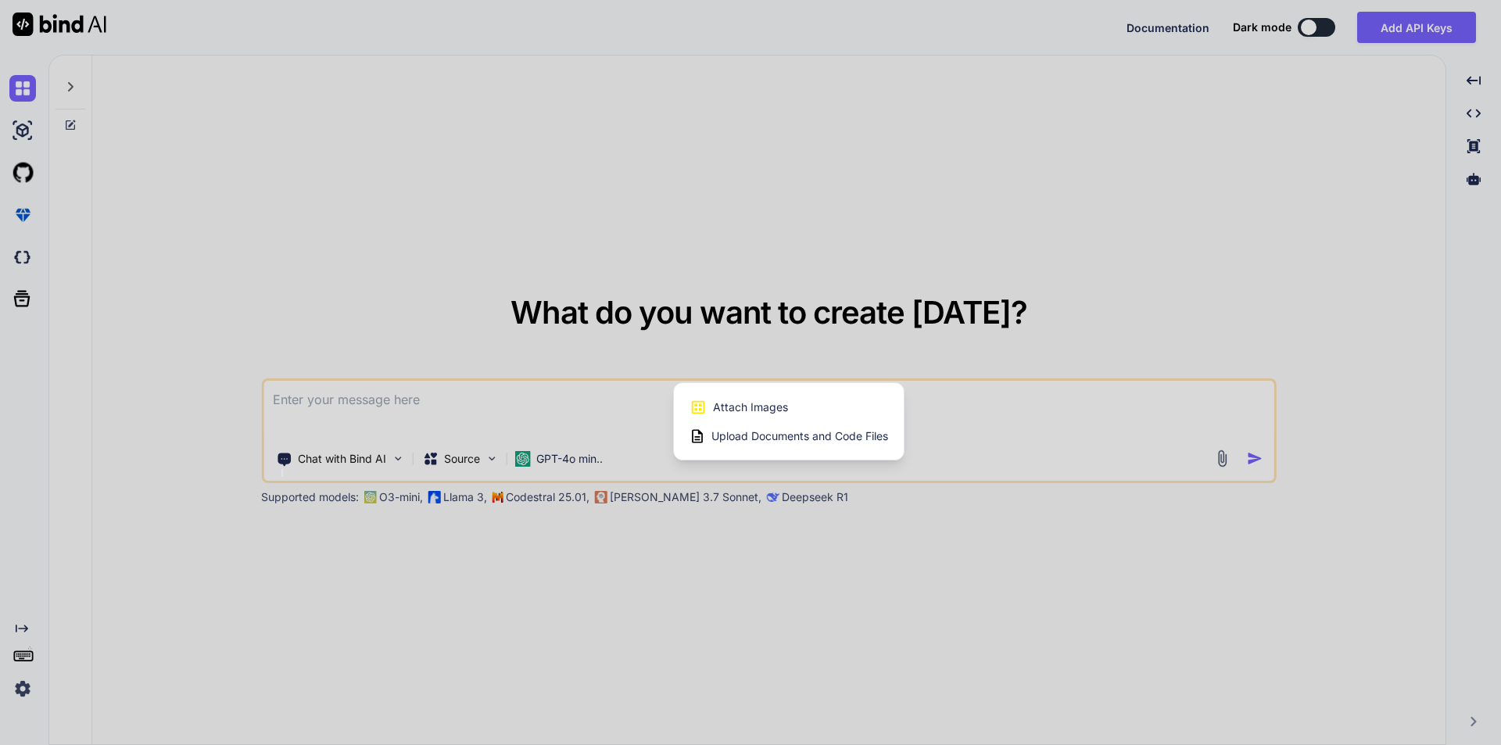
click at [784, 435] on span "Upload Documents and Code Files" at bounding box center [800, 437] width 177 height 16
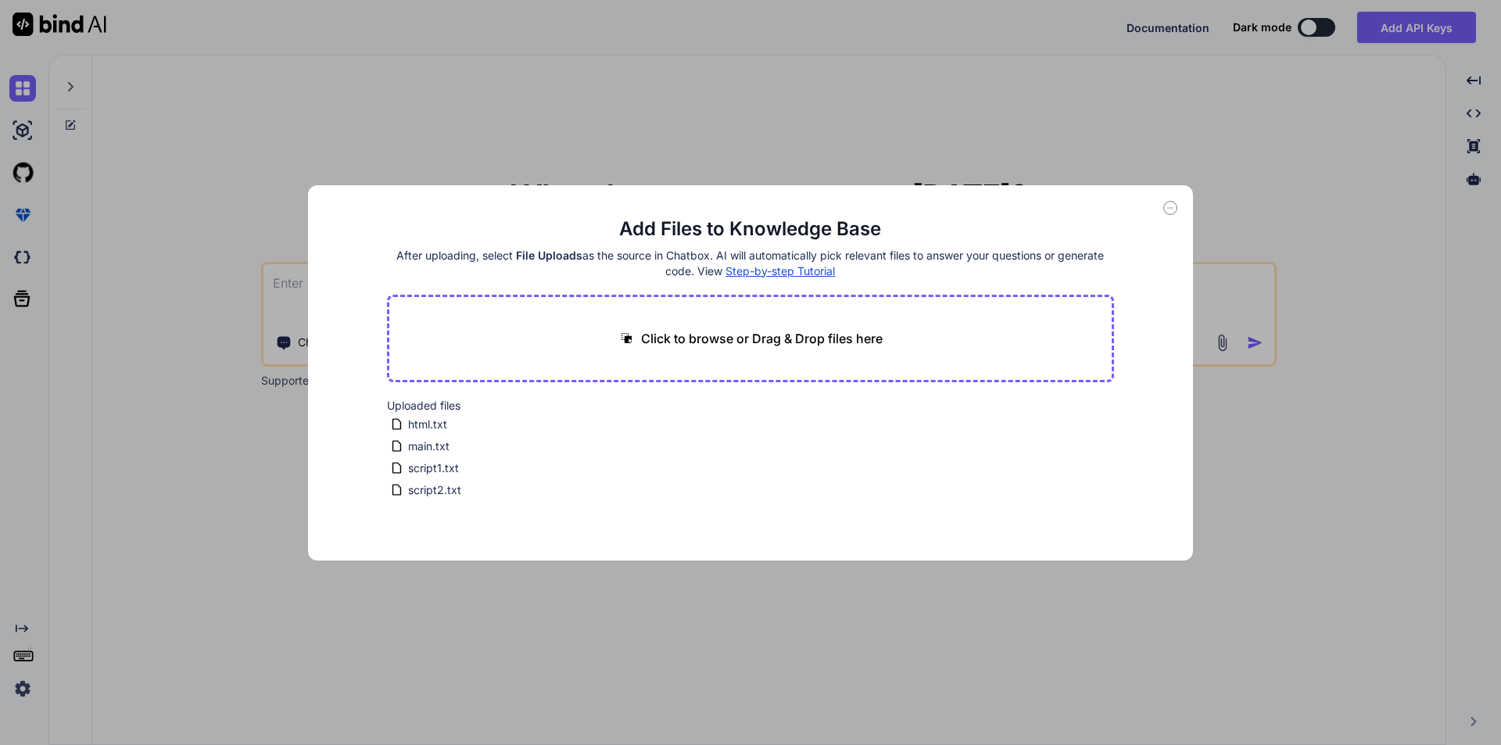
click at [726, 345] on p "Click to browse or Drag & Drop files here" at bounding box center [762, 338] width 242 height 19
type input "C:\fakepath\styles.txt"
click at [1169, 213] on icon at bounding box center [1171, 208] width 14 height 14
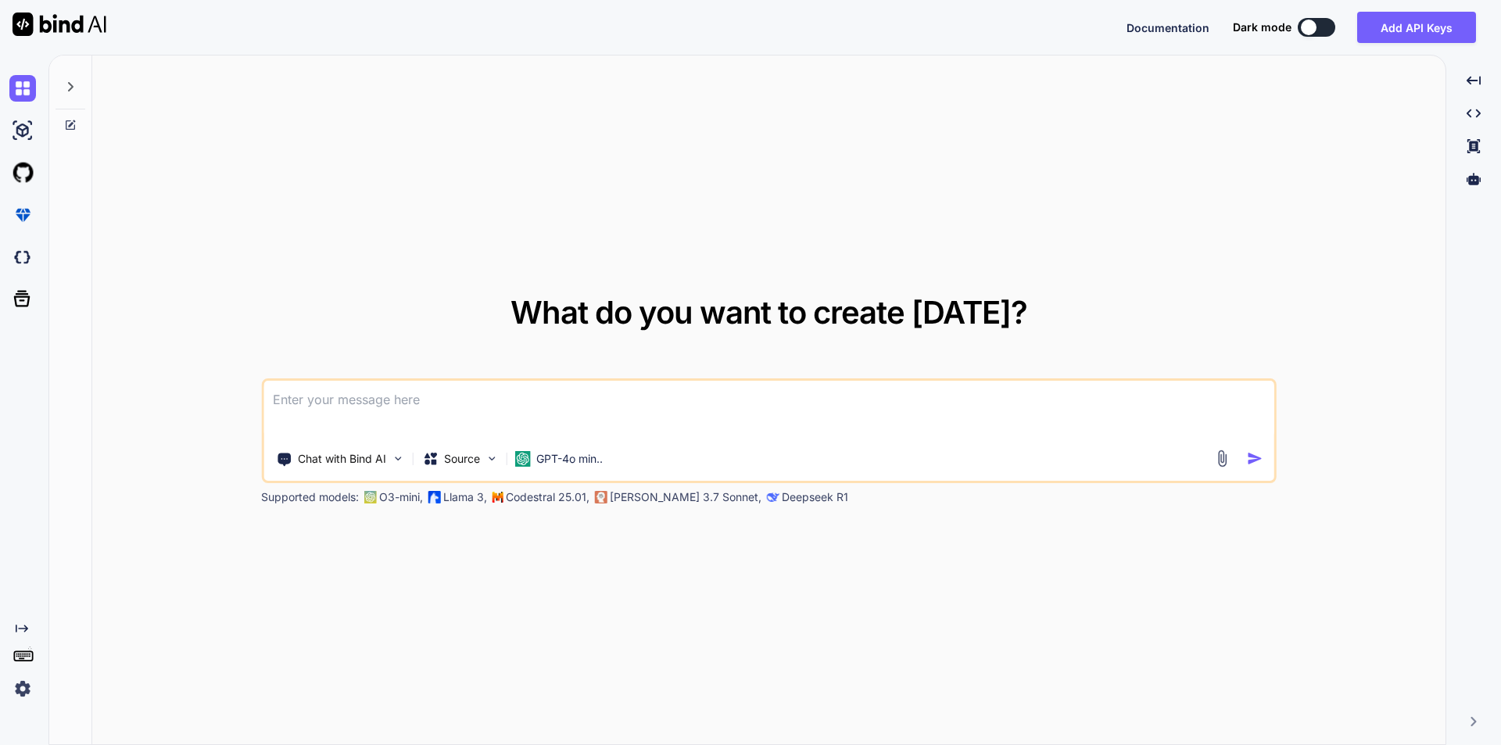
click at [1210, 455] on div "Chat with Bind AI Source GPT-4o min.." at bounding box center [739, 458] width 950 height 31
click at [1217, 456] on img at bounding box center [1223, 459] width 18 height 18
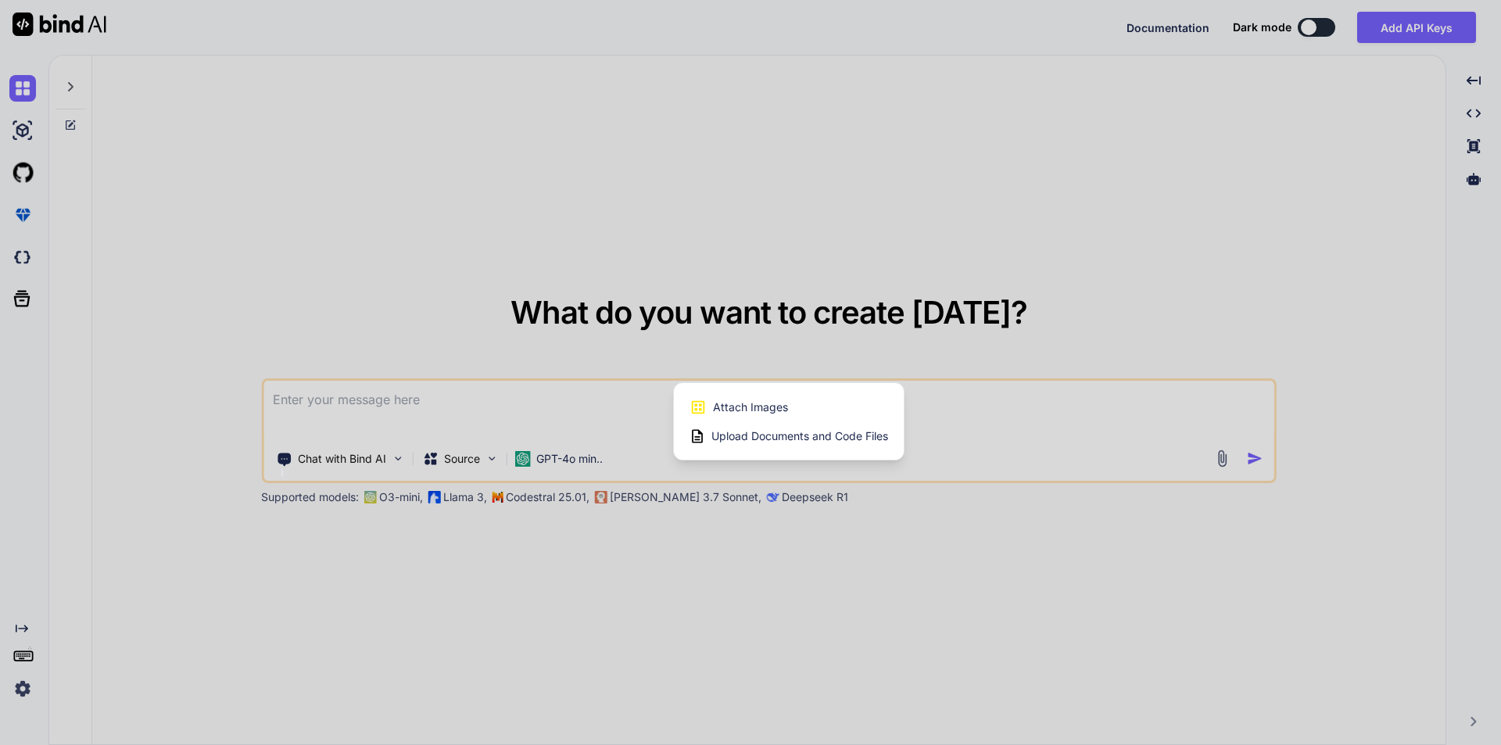
click at [807, 435] on span "Upload Documents and Code Files" at bounding box center [800, 437] width 177 height 16
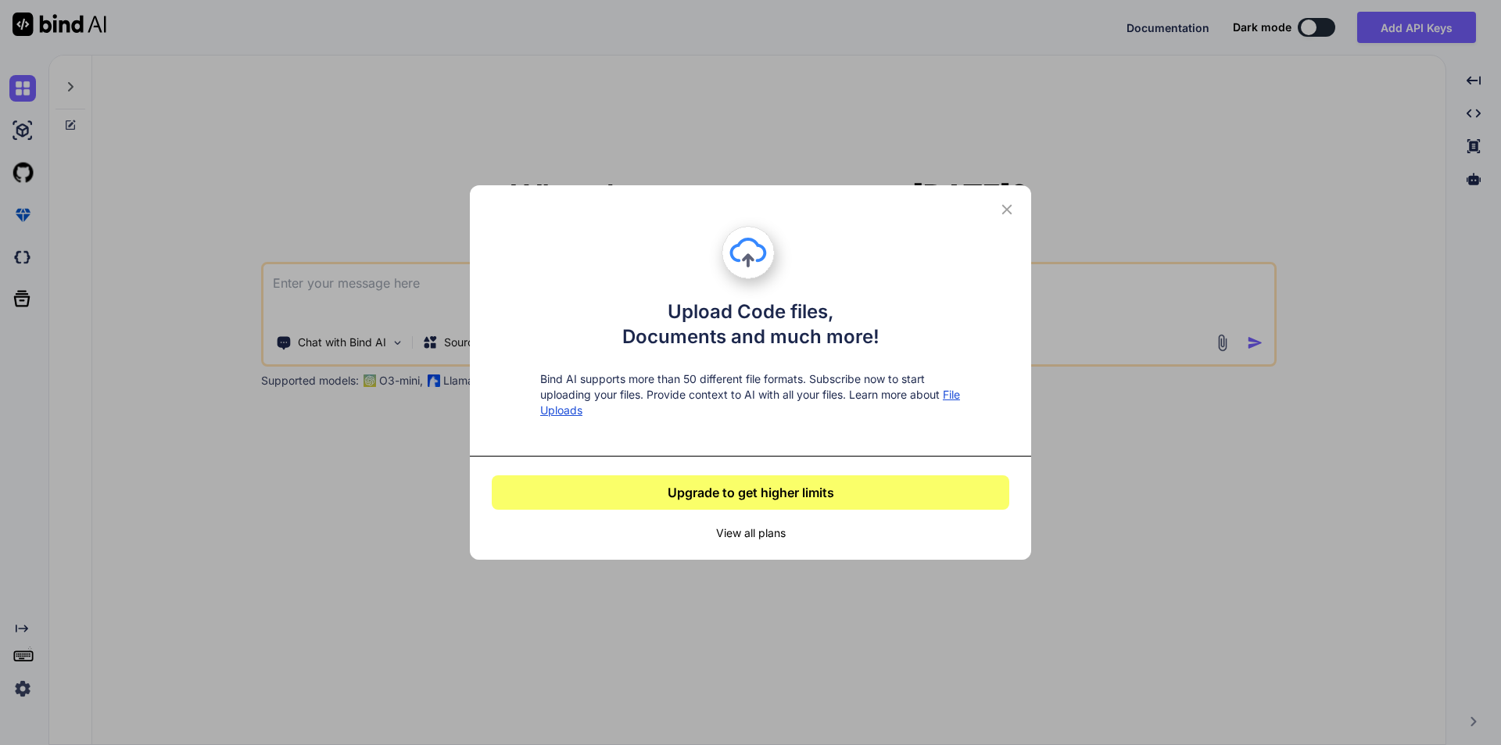
click at [1011, 210] on icon at bounding box center [1007, 209] width 17 height 17
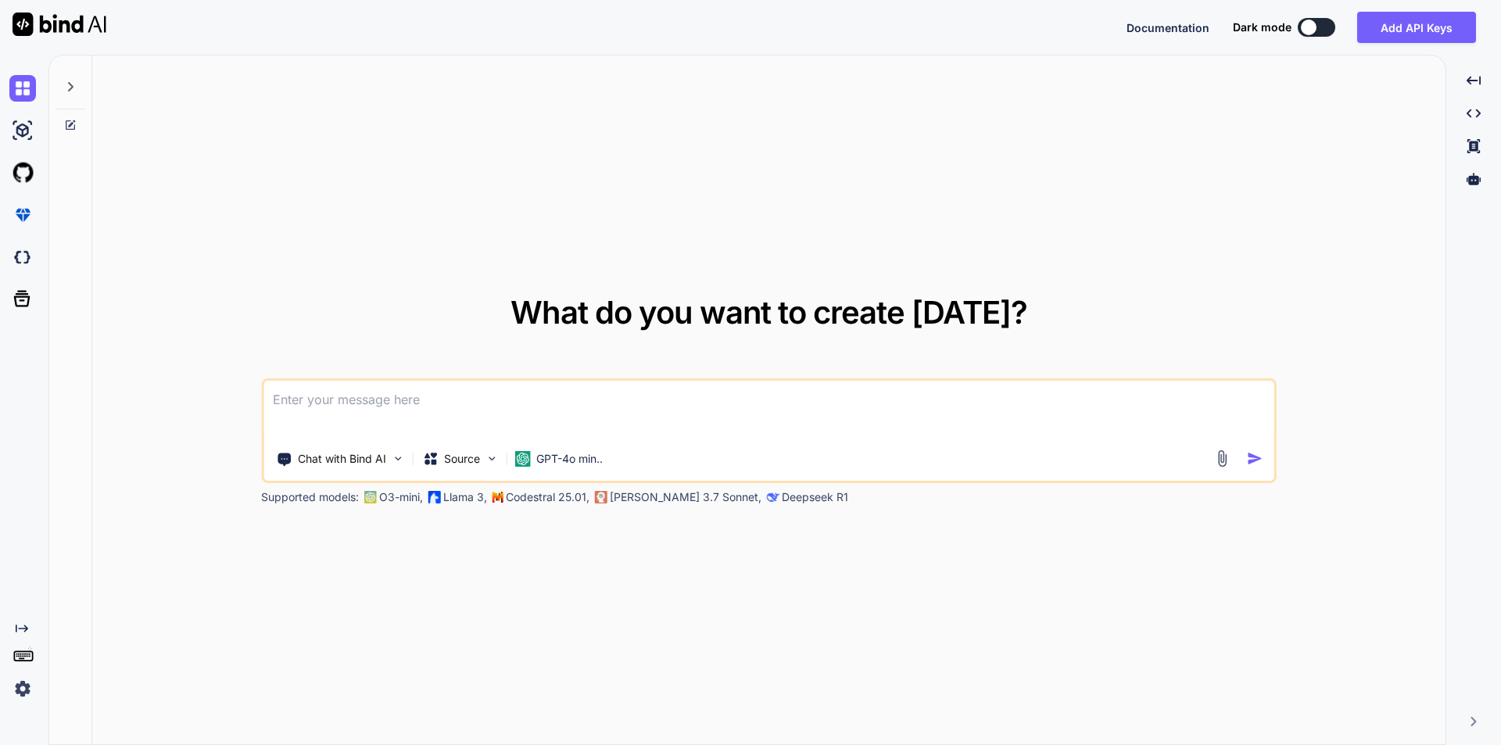
click at [339, 407] on textarea at bounding box center [769, 410] width 1011 height 58
click at [397, 460] on img at bounding box center [397, 458] width 13 height 13
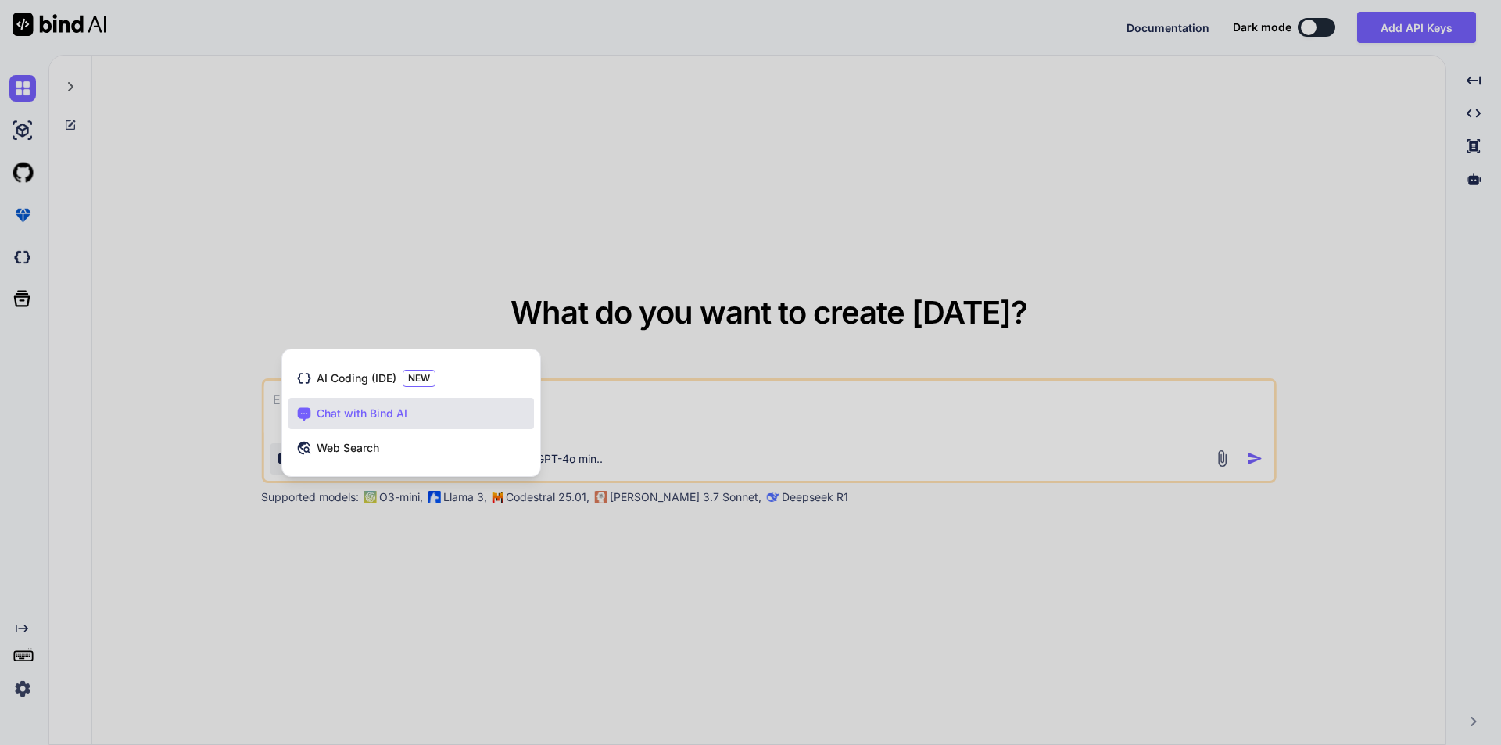
click at [399, 415] on span "Chat with Bind AI" at bounding box center [362, 414] width 91 height 16
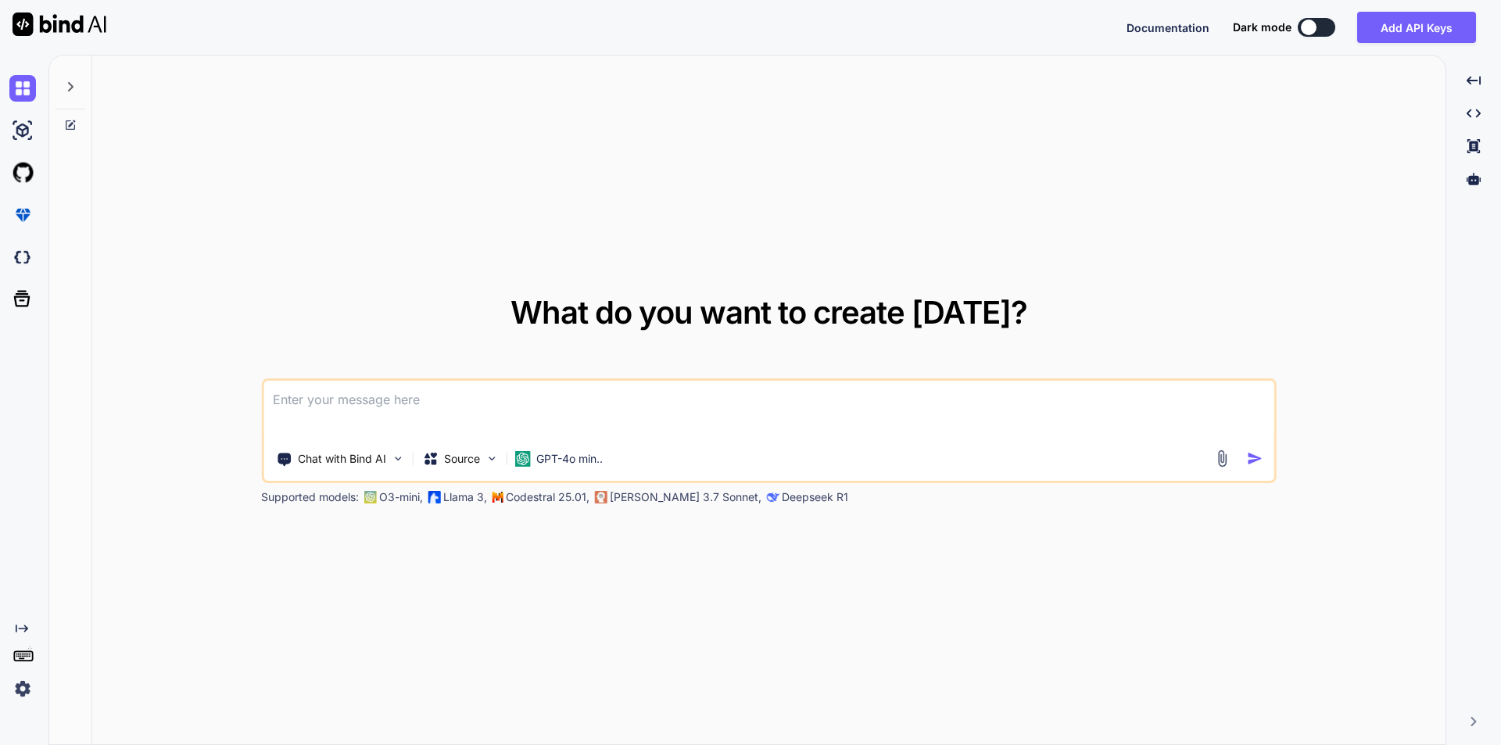
click at [322, 406] on textarea at bounding box center [769, 410] width 1011 height 58
paste textarea "Dears. i want to create a full stack multi users website for multiple choice qu…"
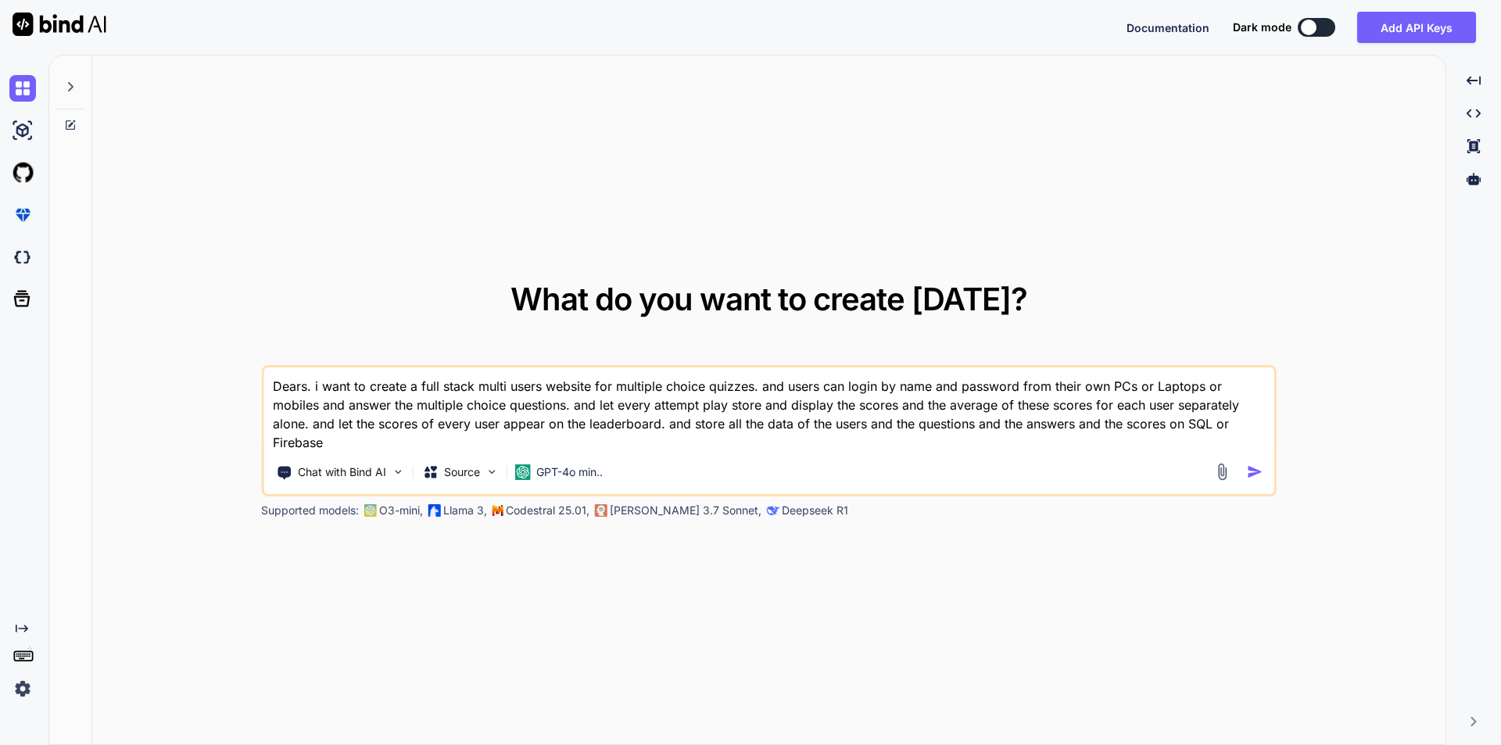
type textarea "Dears. i want to create a full stack multi users website for multiple choice qu…"
click at [1255, 472] on img "button" at bounding box center [1255, 472] width 16 height 16
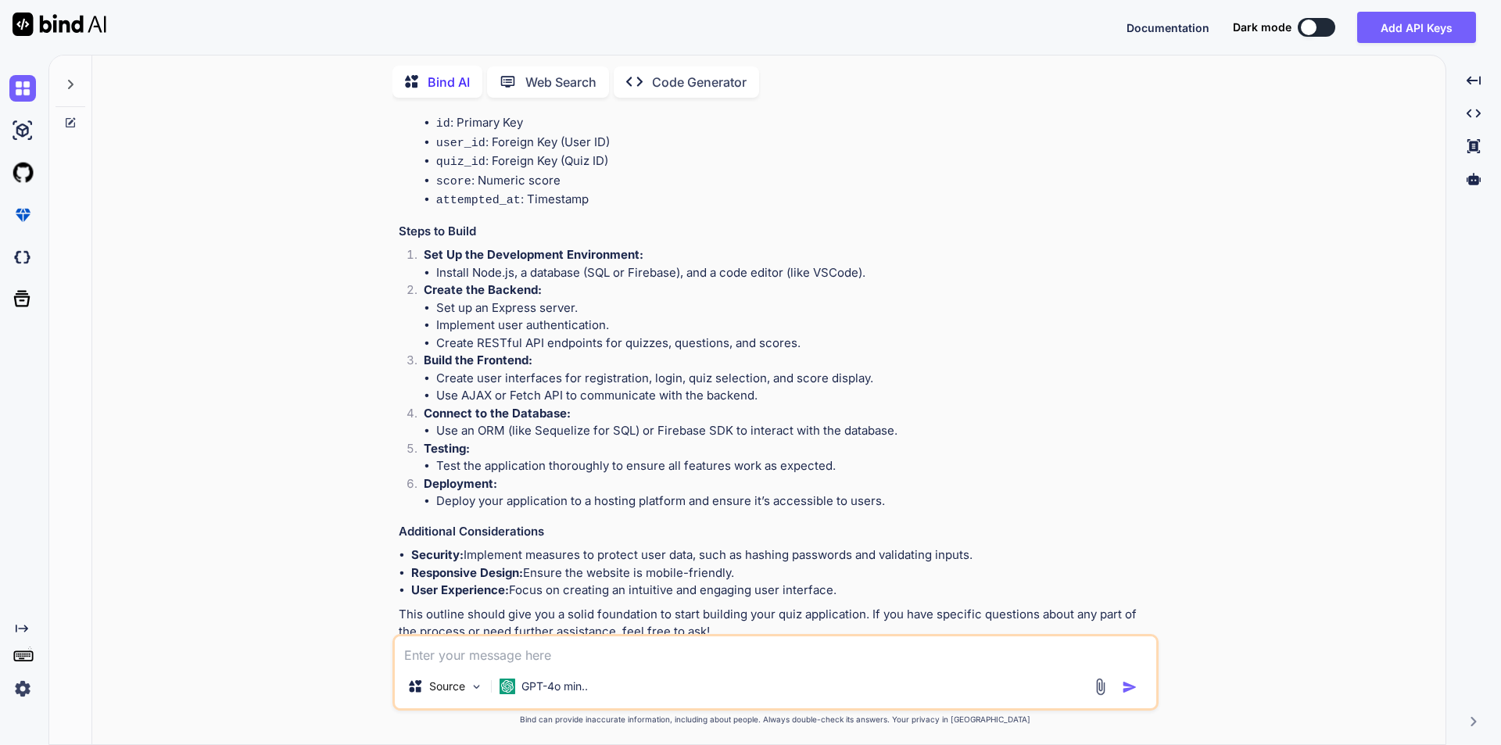
scroll to position [1321, 0]
click at [439, 653] on p "Open in Editor" at bounding box center [449, 661] width 74 height 16
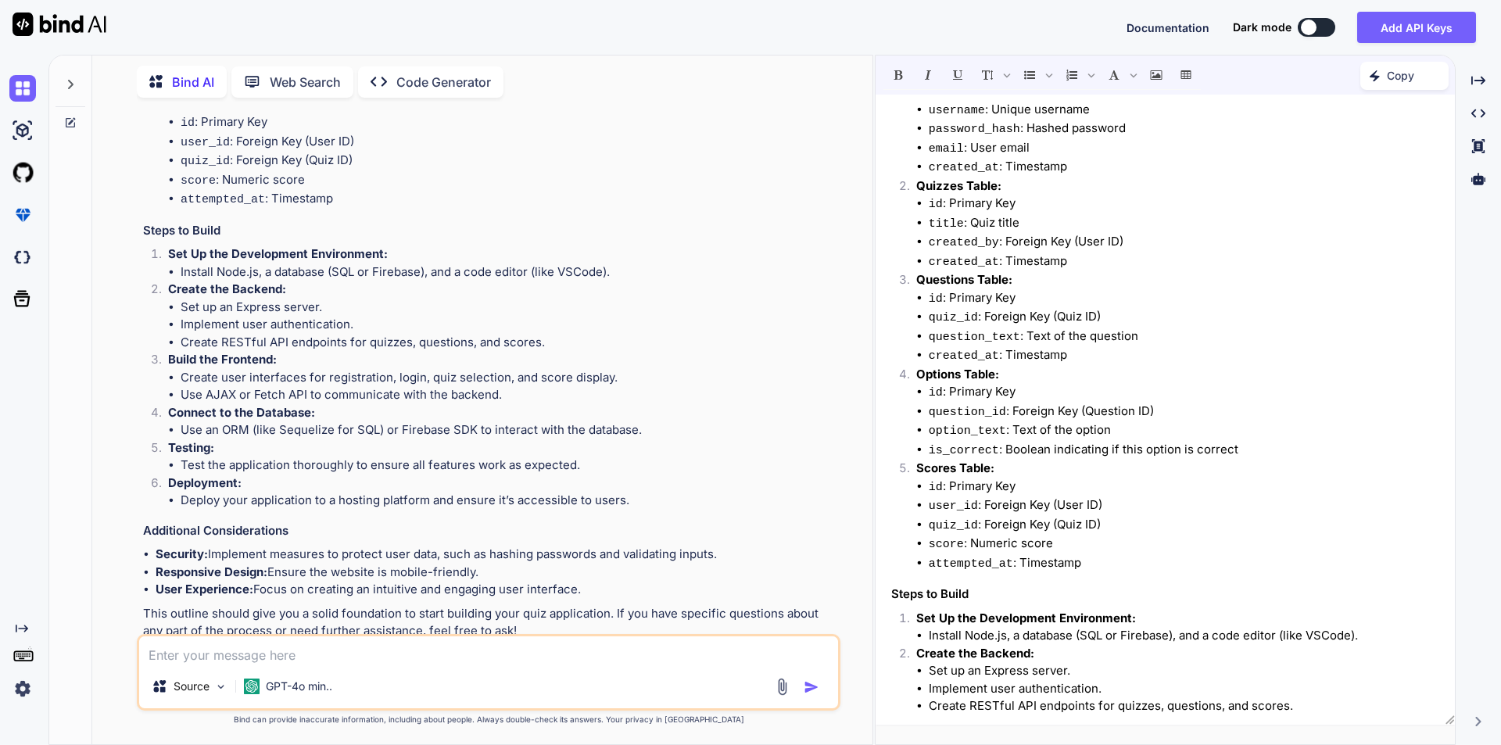
scroll to position [1093, 0]
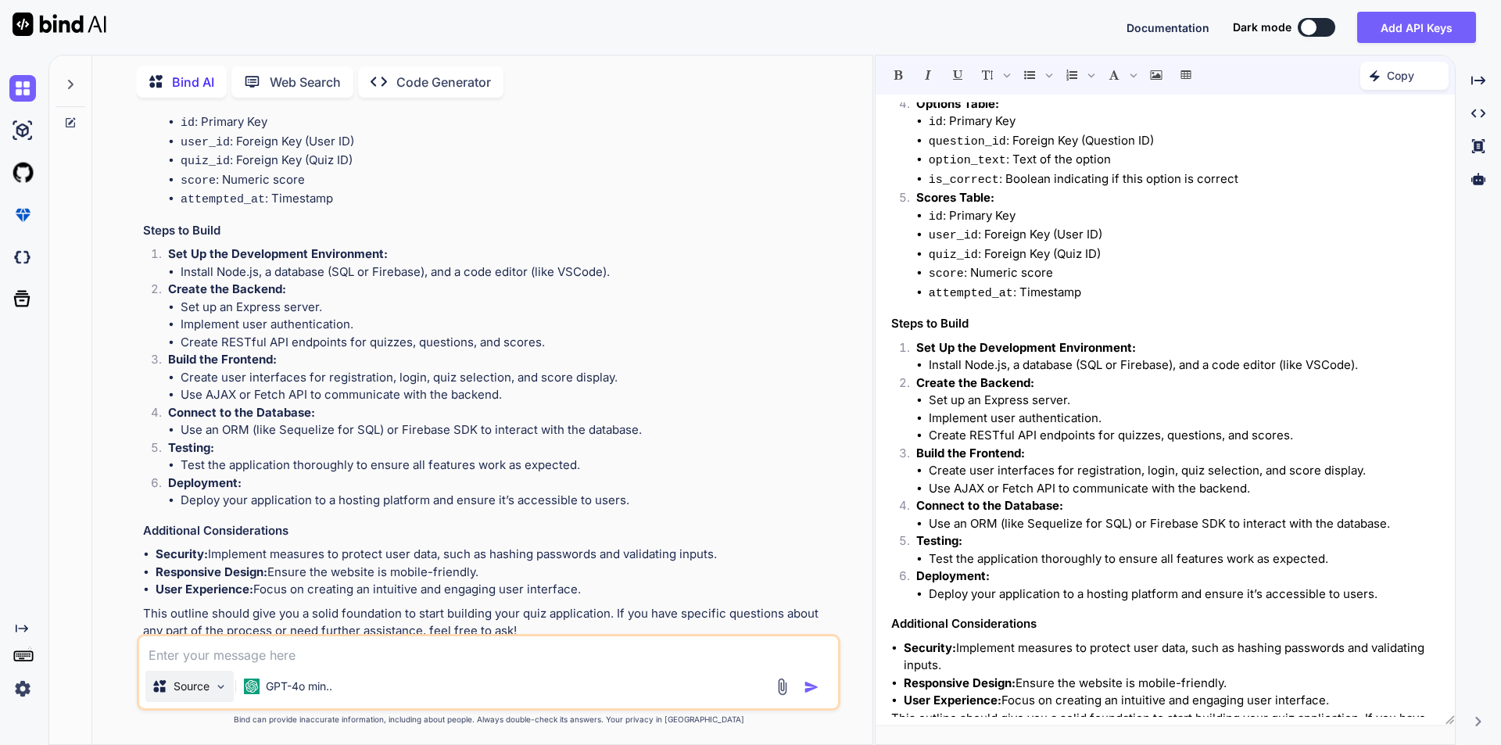
click at [224, 690] on img at bounding box center [220, 686] width 13 height 13
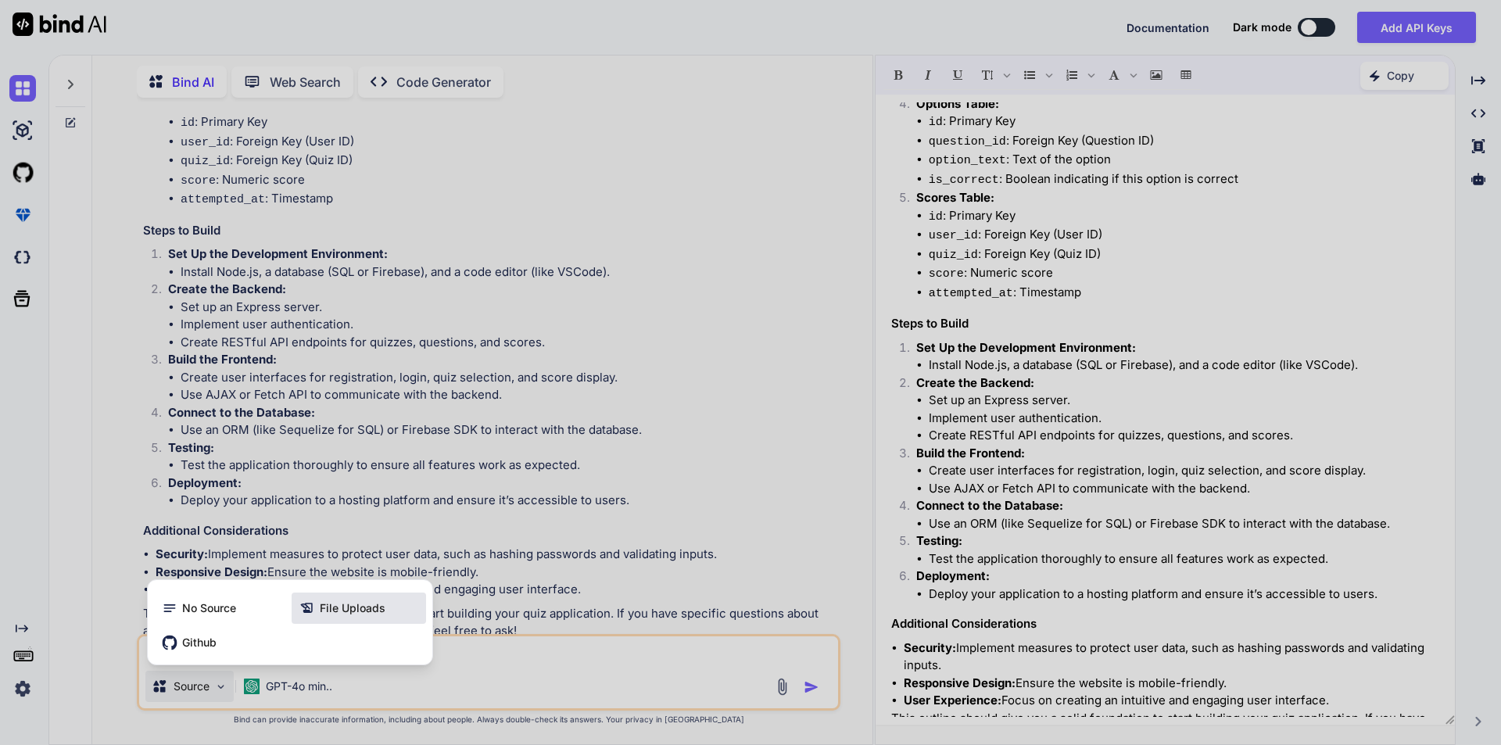
click at [365, 610] on span "File Uploads" at bounding box center [353, 609] width 66 height 16
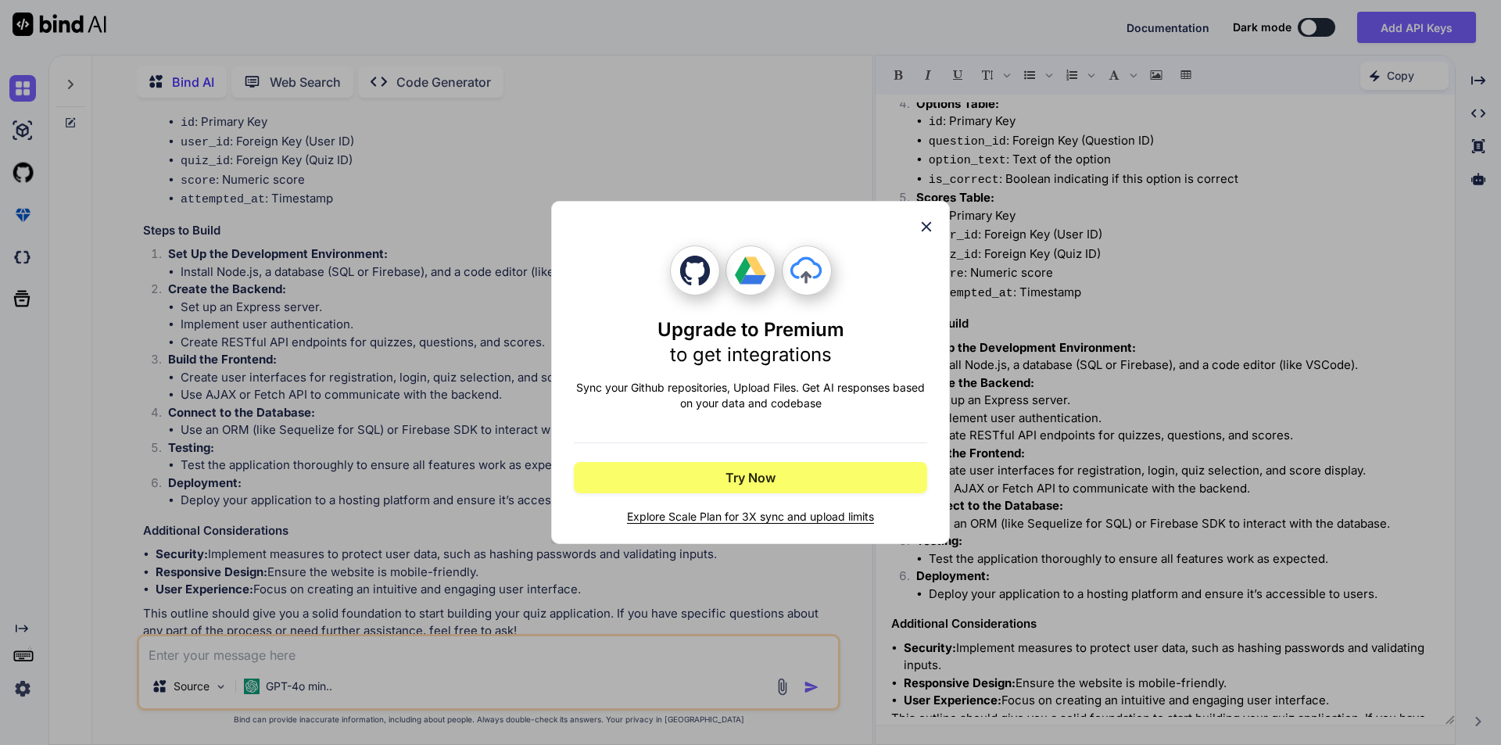
click at [921, 222] on icon at bounding box center [926, 226] width 17 height 17
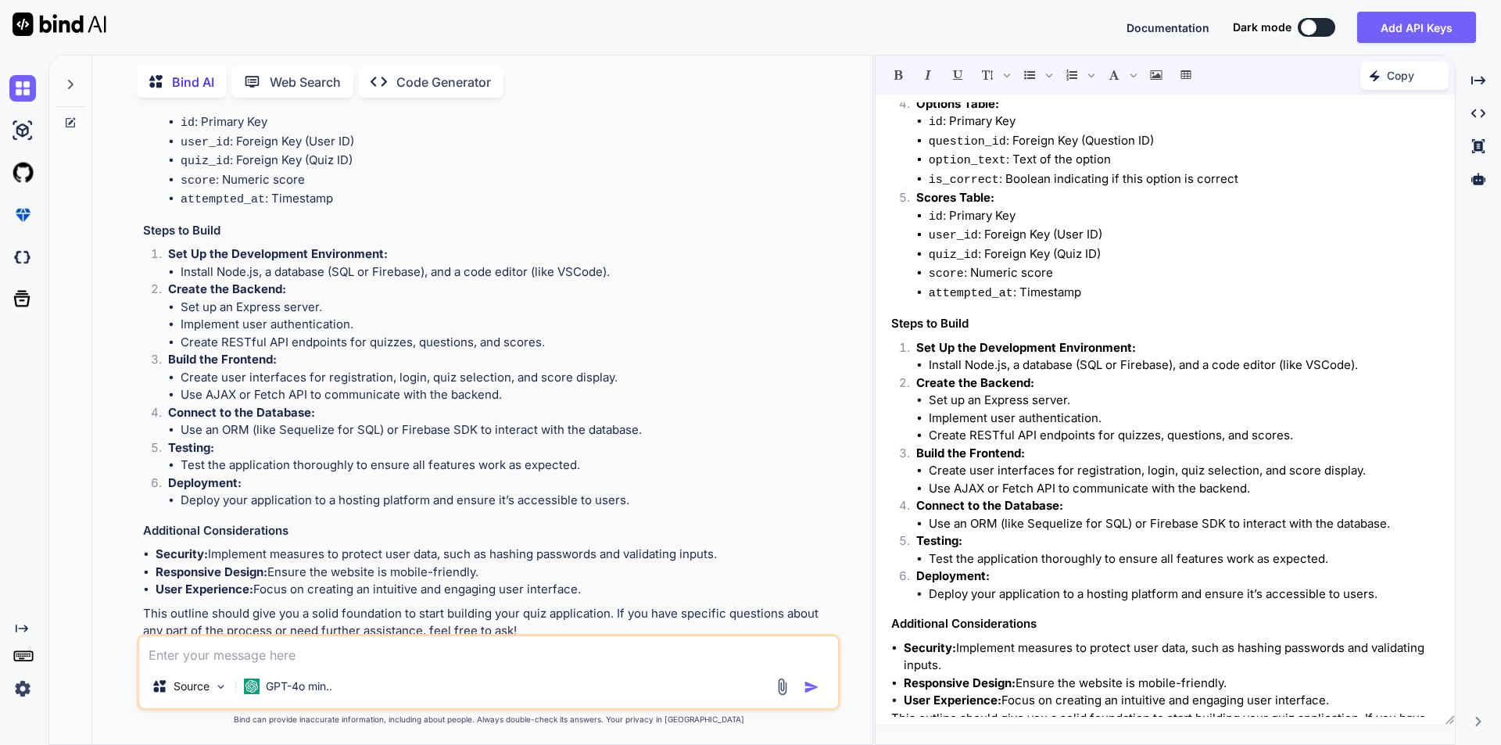
click at [416, 77] on p "Code Generator" at bounding box center [443, 82] width 95 height 19
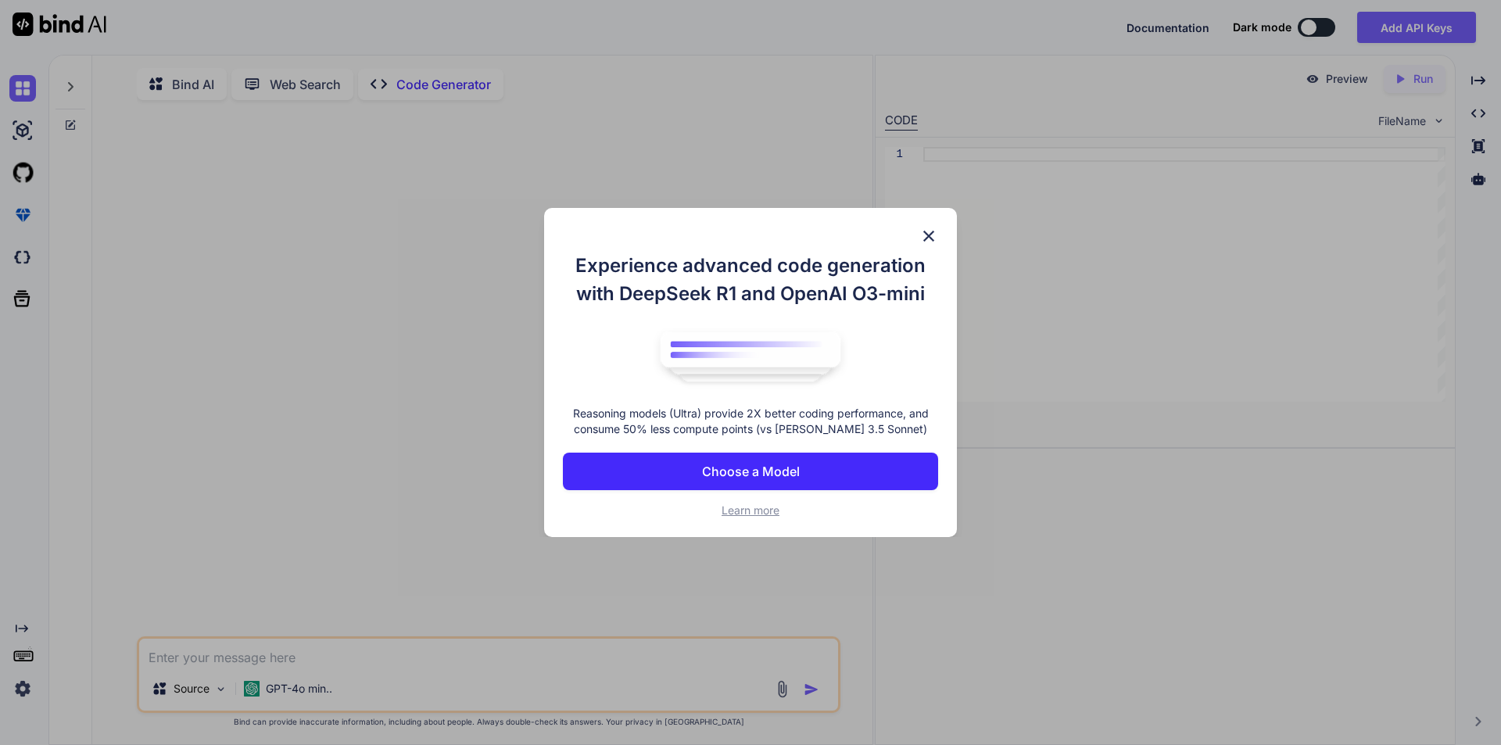
click at [931, 236] on img at bounding box center [929, 236] width 19 height 19
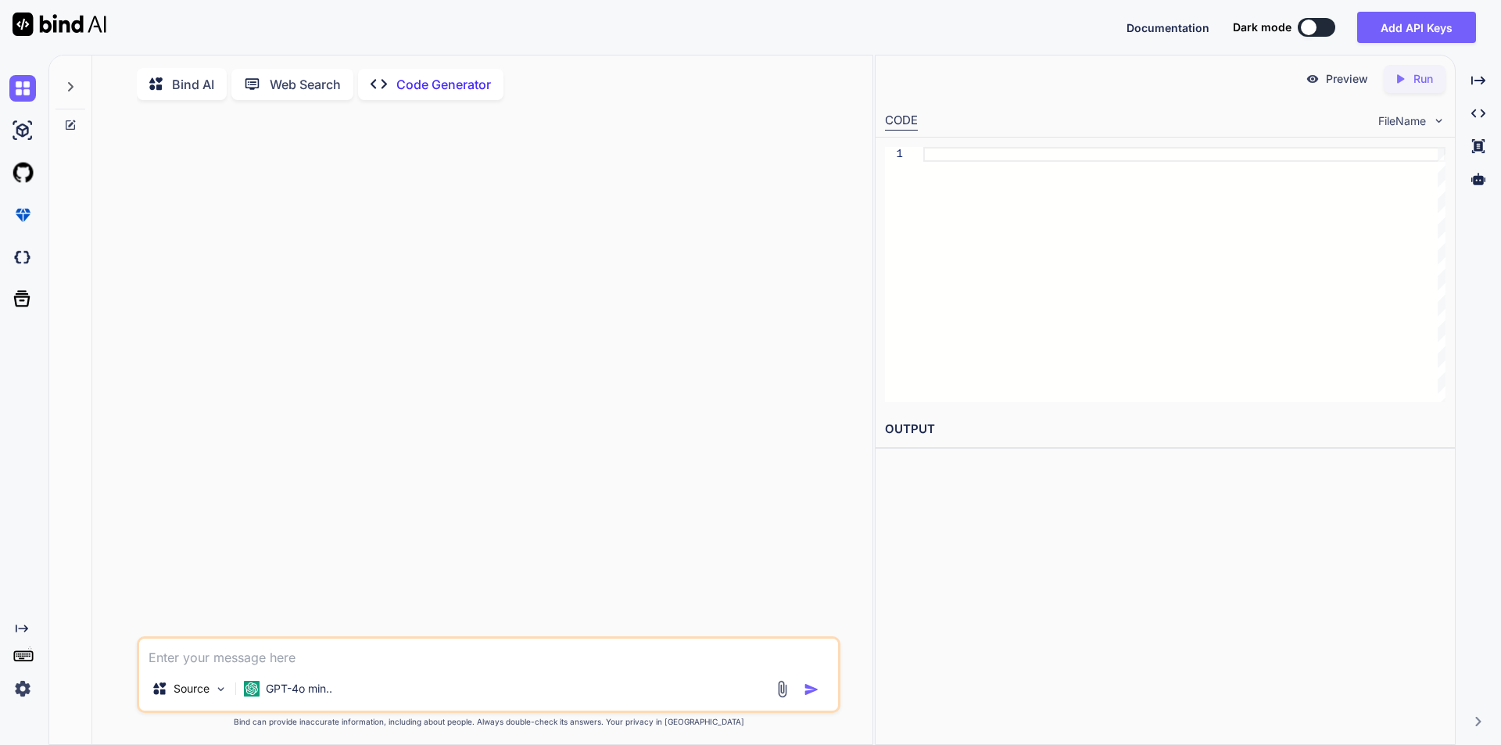
click at [780, 698] on img at bounding box center [782, 689] width 18 height 18
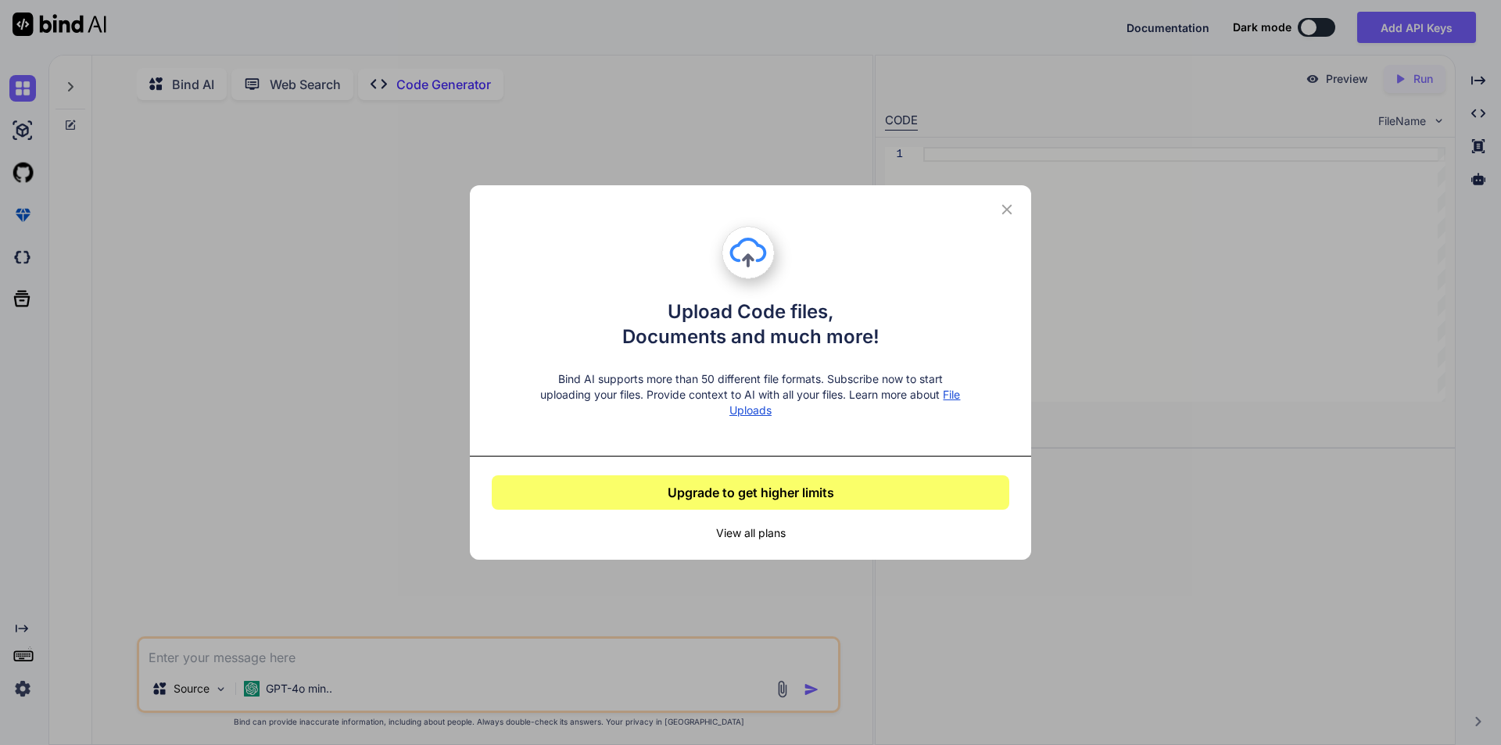
click at [1011, 208] on icon at bounding box center [1007, 209] width 17 height 17
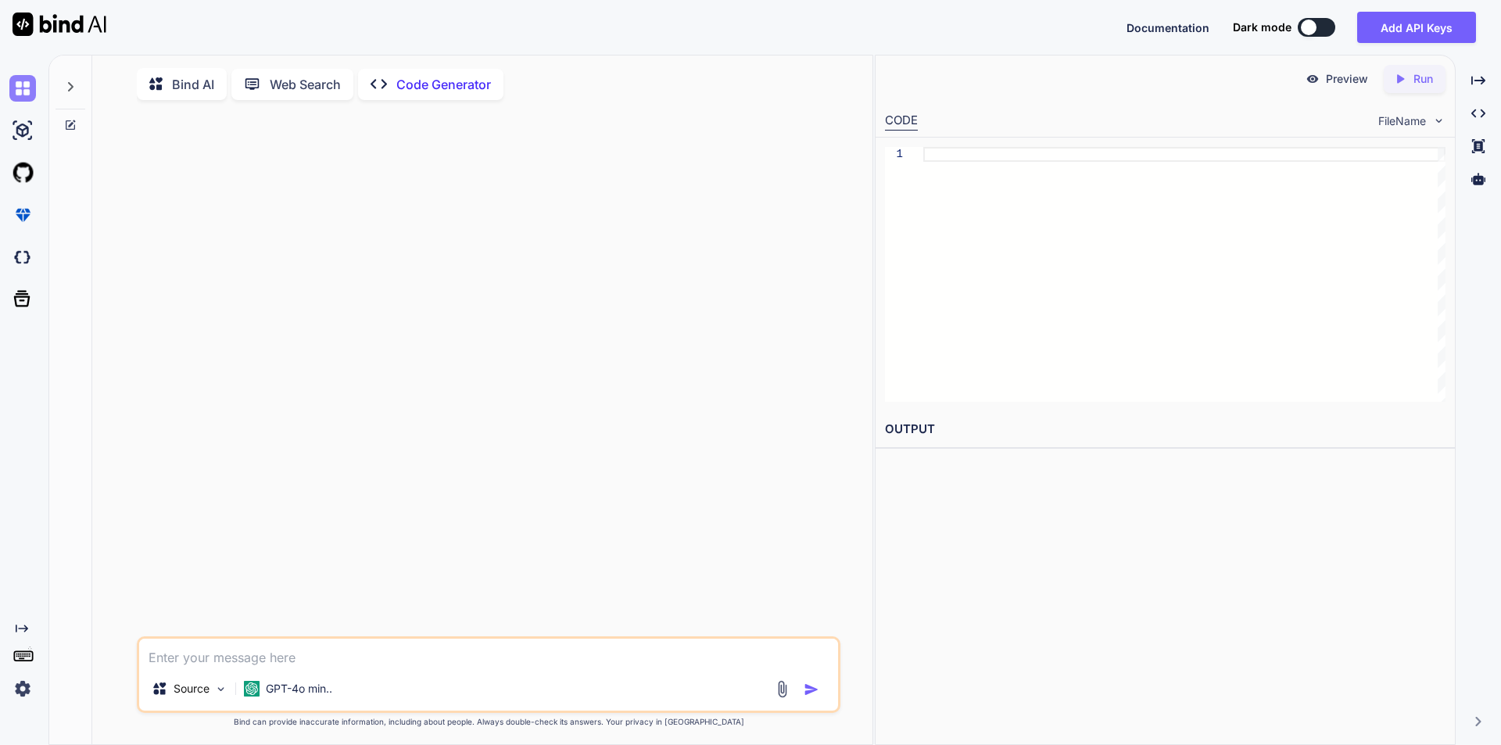
click at [30, 80] on img at bounding box center [22, 88] width 27 height 27
